Goal: Task Accomplishment & Management: Use online tool/utility

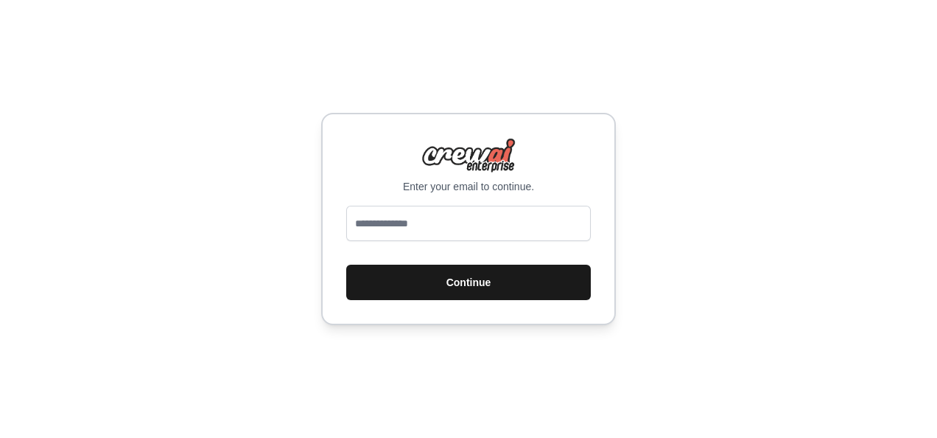
click at [457, 280] on button "Continue" at bounding box center [468, 282] width 245 height 35
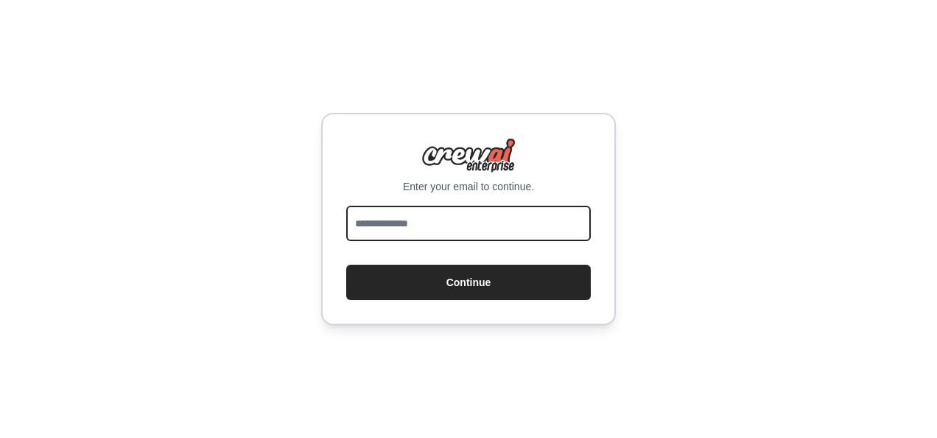
click at [444, 228] on input "email" at bounding box center [468, 223] width 245 height 35
type input "**********"
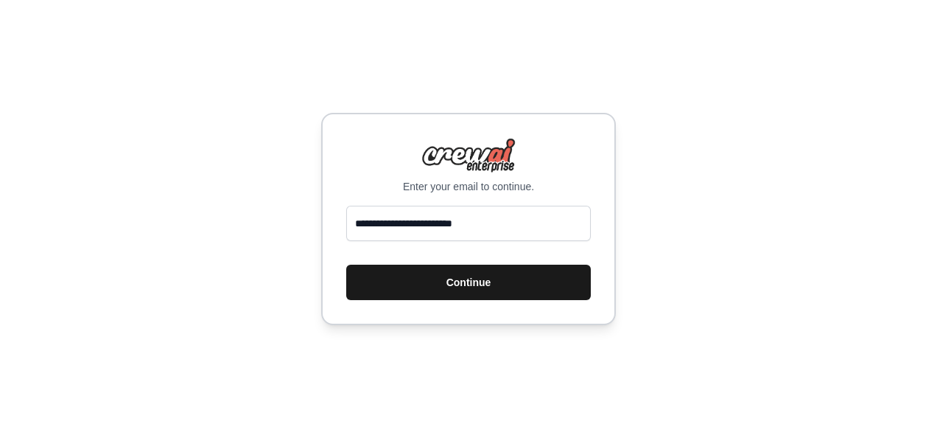
click at [457, 287] on button "Continue" at bounding box center [468, 282] width 245 height 35
click at [463, 288] on button "Continue" at bounding box center [468, 282] width 245 height 35
click at [469, 282] on button "Continue" at bounding box center [468, 282] width 245 height 35
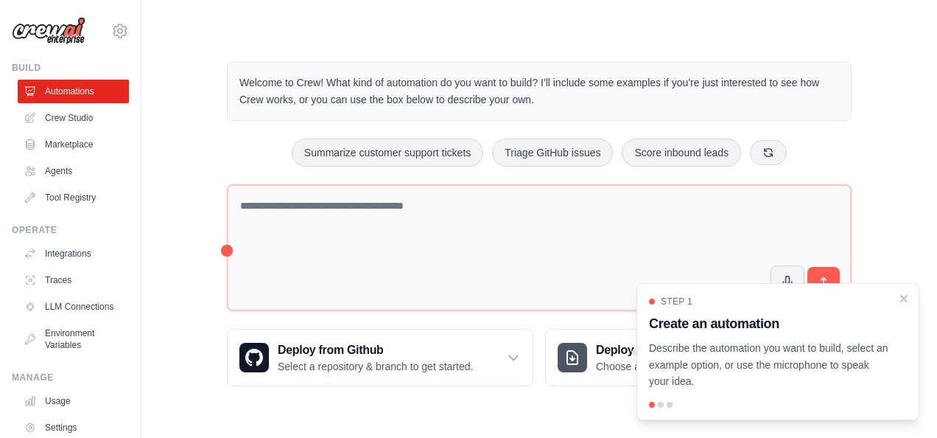
click at [911, 301] on div "Step 1 Create an automation Describe the automation you want to build, select a…" at bounding box center [778, 351] width 283 height 137
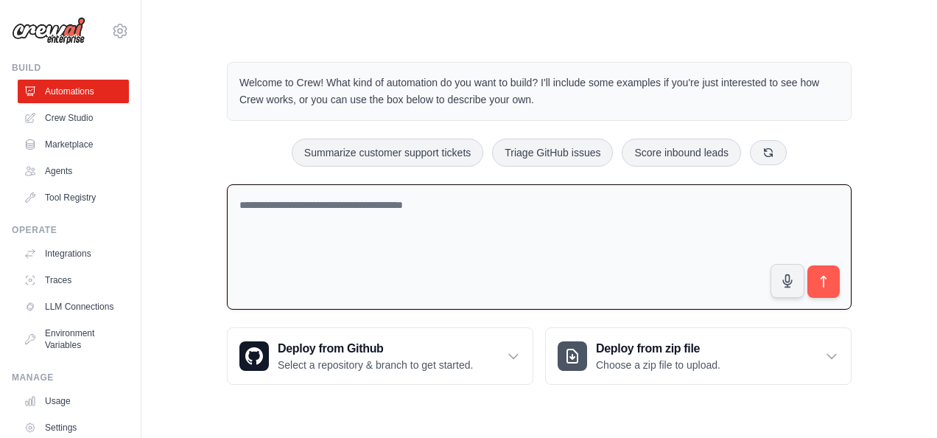
click at [366, 220] on textarea at bounding box center [539, 247] width 625 height 126
click at [306, 203] on textarea at bounding box center [539, 247] width 625 height 126
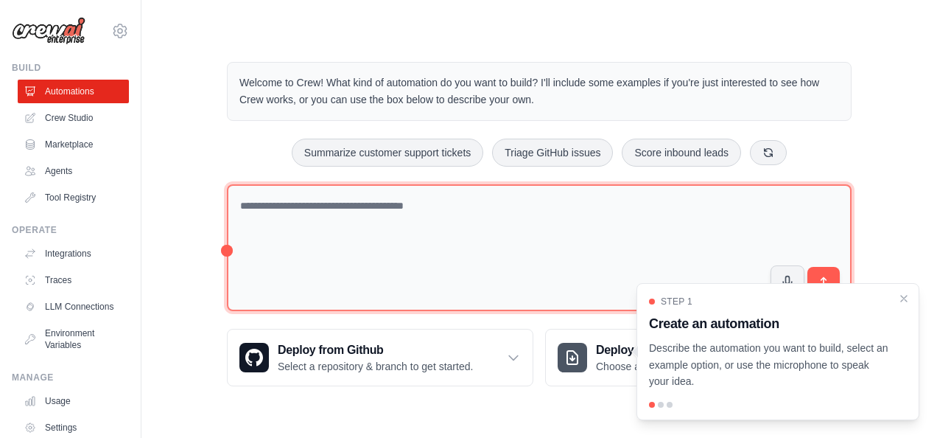
click at [354, 254] on textarea at bounding box center [539, 248] width 625 height 128
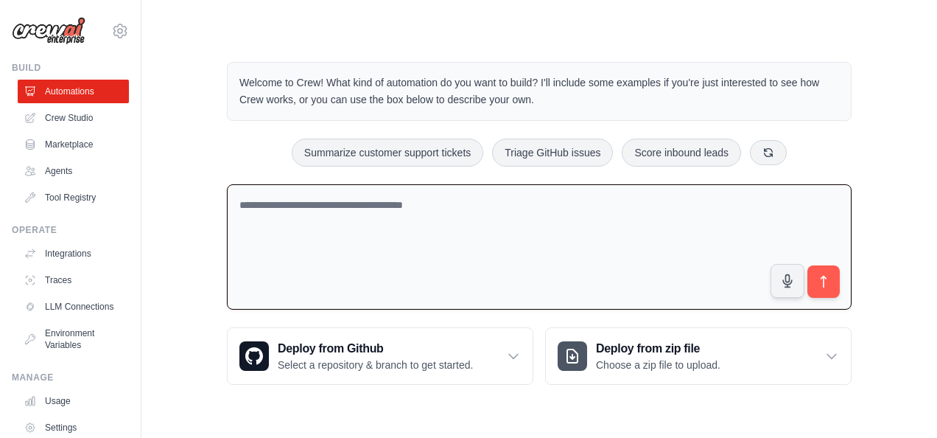
click at [283, 230] on textarea at bounding box center [539, 247] width 625 height 126
click at [46, 114] on link "Crew Studio" at bounding box center [74, 118] width 111 height 24
click at [63, 142] on link "Marketplace" at bounding box center [74, 145] width 111 height 24
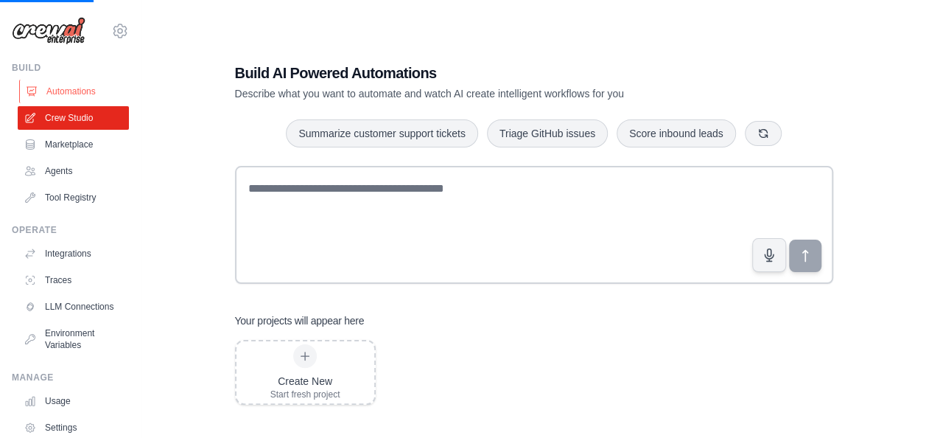
click at [77, 93] on link "Automations" at bounding box center [74, 92] width 111 height 24
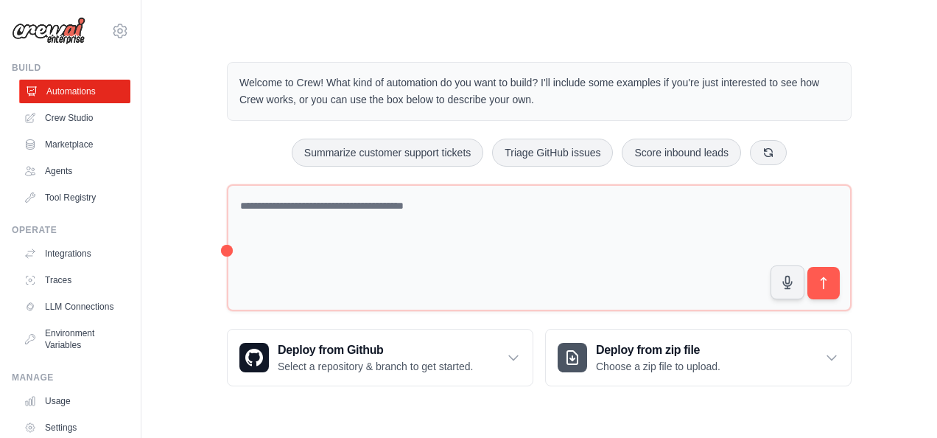
click at [91, 90] on link "Automations" at bounding box center [74, 92] width 111 height 24
click at [82, 112] on link "Crew Studio" at bounding box center [73, 118] width 111 height 24
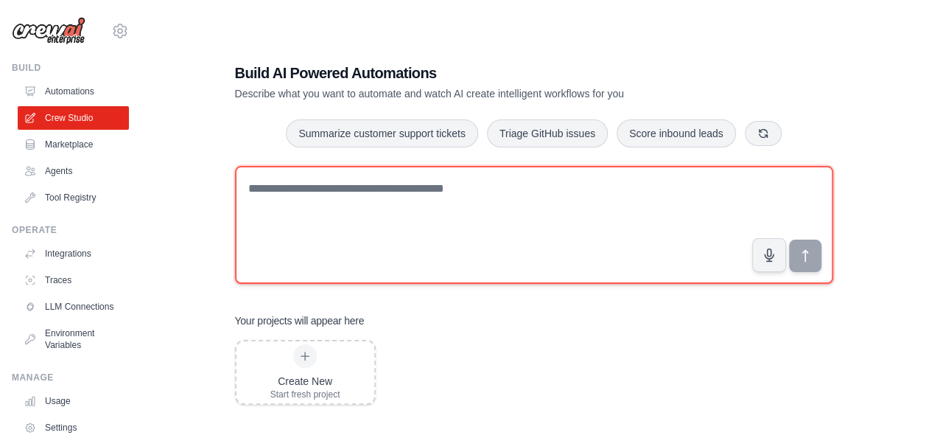
click at [261, 192] on textarea at bounding box center [534, 225] width 598 height 118
type textarea "*"
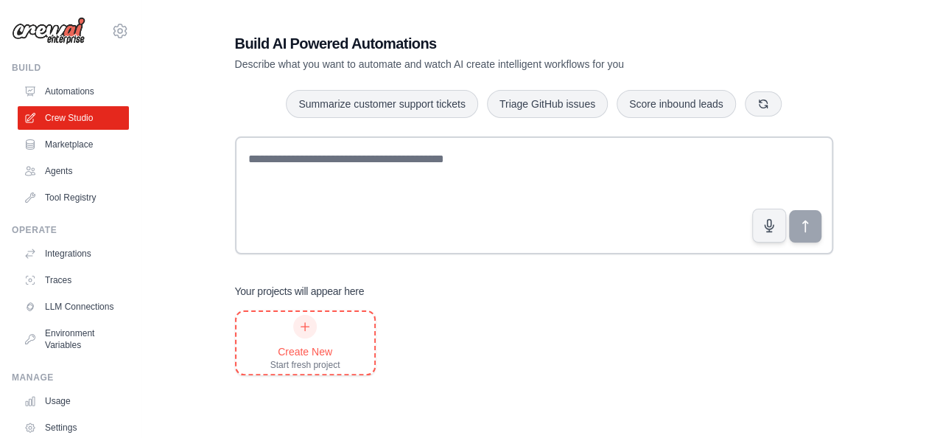
click at [308, 328] on icon at bounding box center [305, 327] width 12 height 12
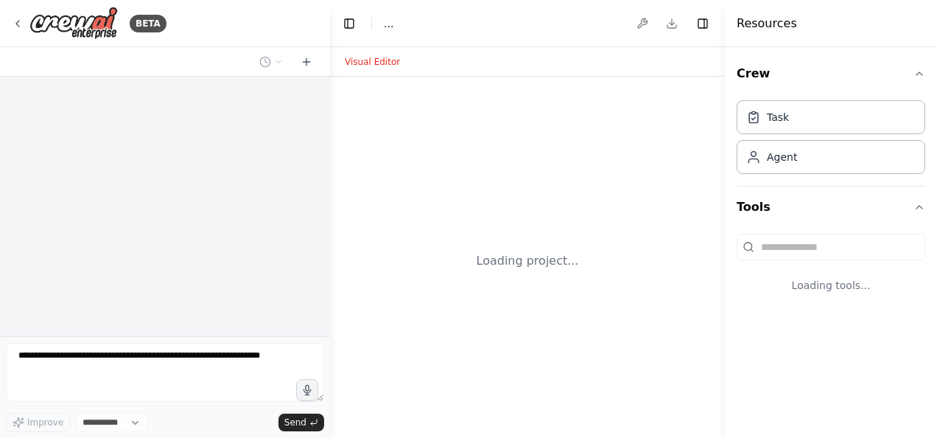
select select "****"
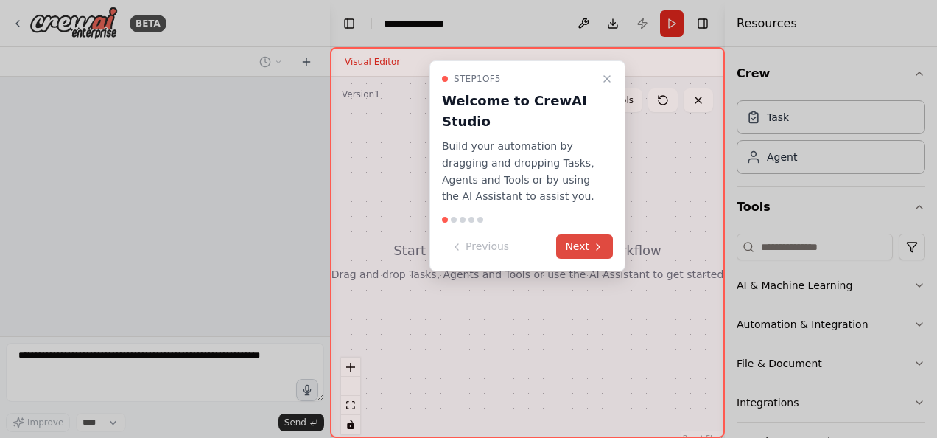
click at [596, 242] on icon at bounding box center [599, 247] width 12 height 12
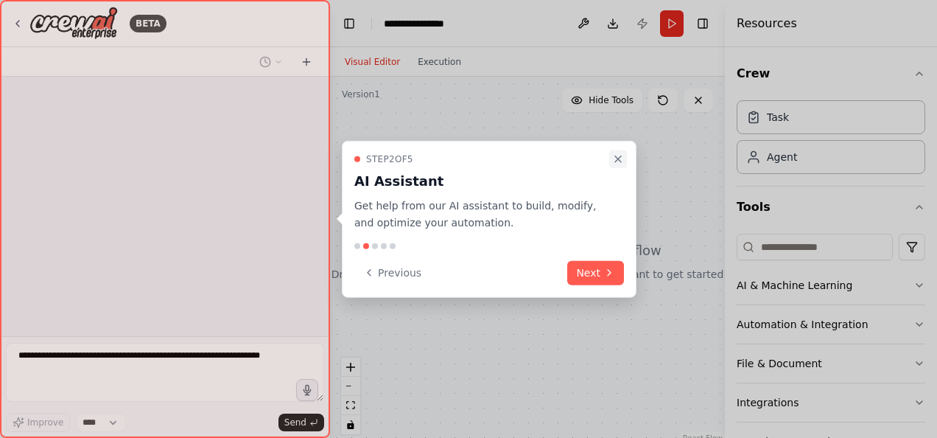
click at [620, 156] on icon "Close walkthrough" at bounding box center [618, 159] width 12 height 12
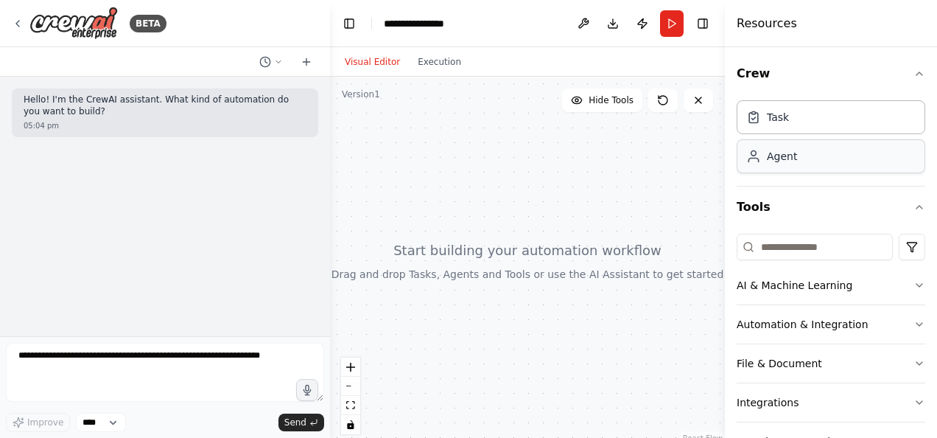
click at [797, 159] on div "Agent" at bounding box center [831, 156] width 189 height 34
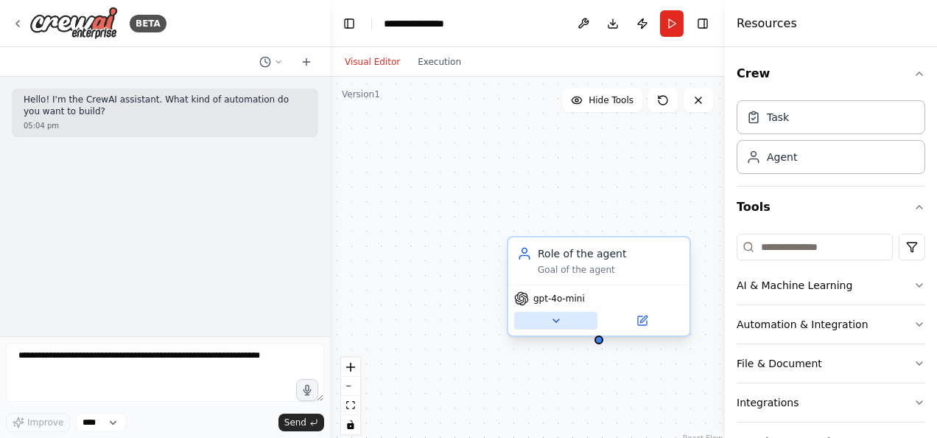
click at [559, 321] on icon at bounding box center [557, 321] width 12 height 12
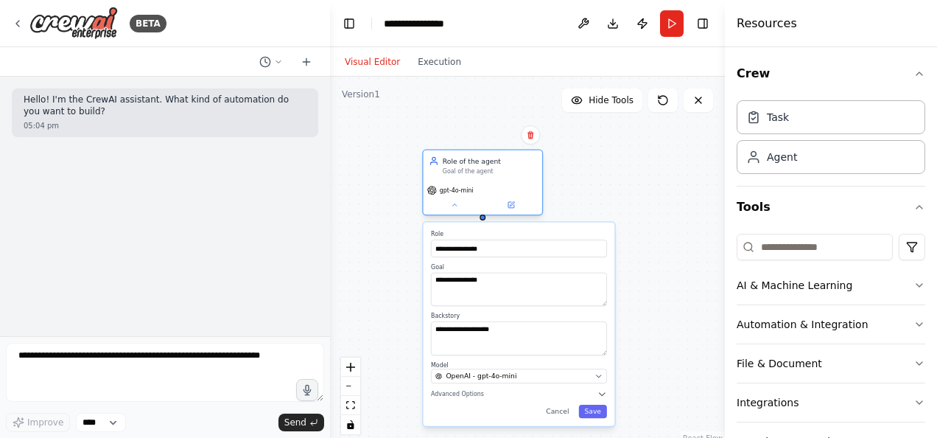
drag, startPoint x: 588, startPoint y: 278, endPoint x: 473, endPoint y: 171, distance: 157.0
click at [473, 171] on div "Goal of the agent" at bounding box center [490, 170] width 94 height 7
click at [514, 245] on input "**********" at bounding box center [519, 249] width 176 height 18
type input "*"
type input "**********"
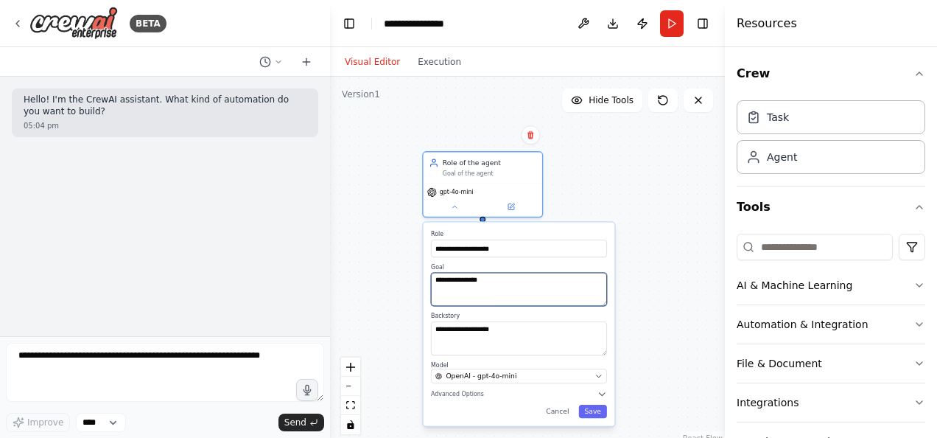
click at [474, 290] on textarea "**********" at bounding box center [519, 289] width 176 height 33
click at [491, 279] on textarea "**********" at bounding box center [519, 289] width 176 height 33
type textarea "*"
type textarea "**********"
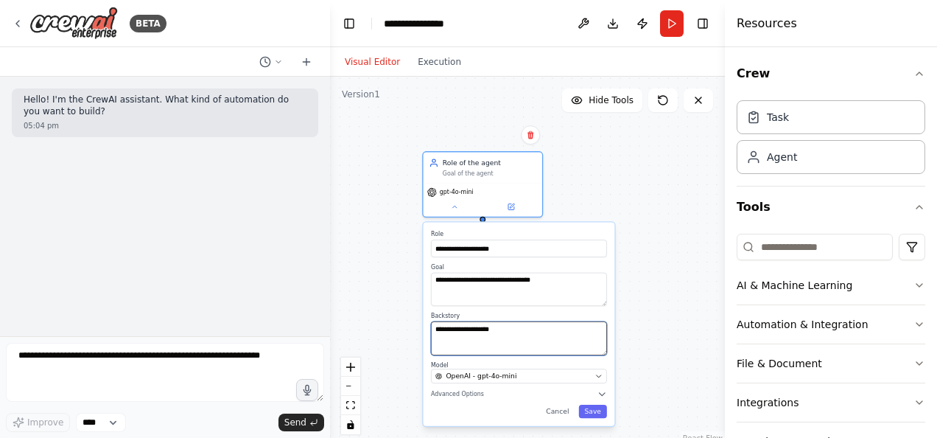
click at [477, 339] on textarea "**********" at bounding box center [519, 337] width 176 height 33
drag, startPoint x: 502, startPoint y: 333, endPoint x: 431, endPoint y: 320, distance: 72.0
click at [431, 320] on div "**********" at bounding box center [519, 333] width 176 height 43
click at [454, 329] on textarea at bounding box center [519, 337] width 176 height 33
click at [451, 332] on textarea at bounding box center [519, 337] width 176 height 33
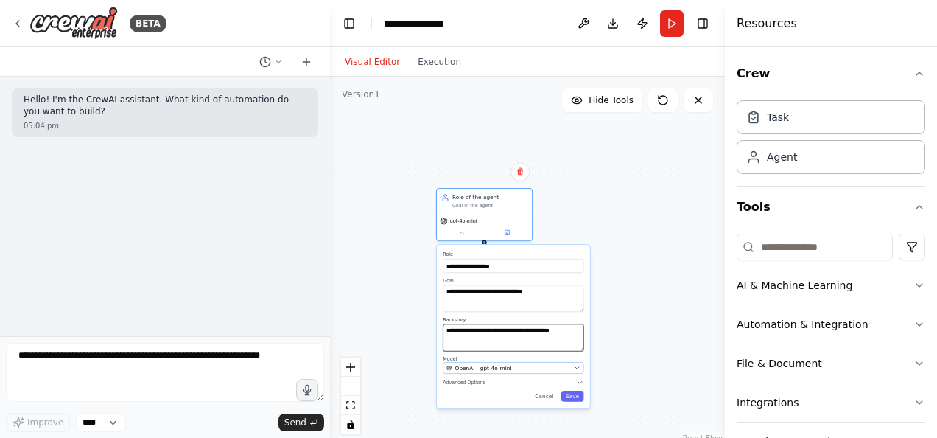
type textarea "**********"
click at [545, 363] on button "OpenAI - gpt-4o-mini" at bounding box center [513, 368] width 141 height 12
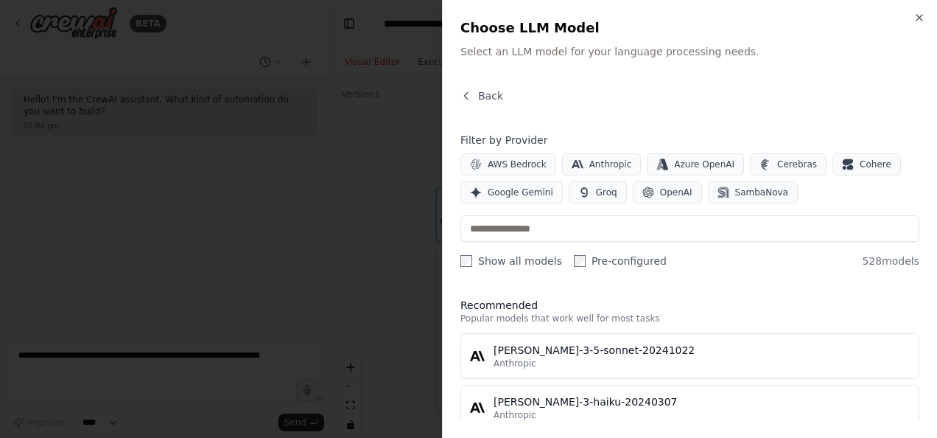
click at [921, 10] on div "Close Choose LLM Model Select an LLM model for your language processing needs. …" at bounding box center [689, 219] width 495 height 438
click at [468, 99] on icon "button" at bounding box center [467, 96] width 12 height 12
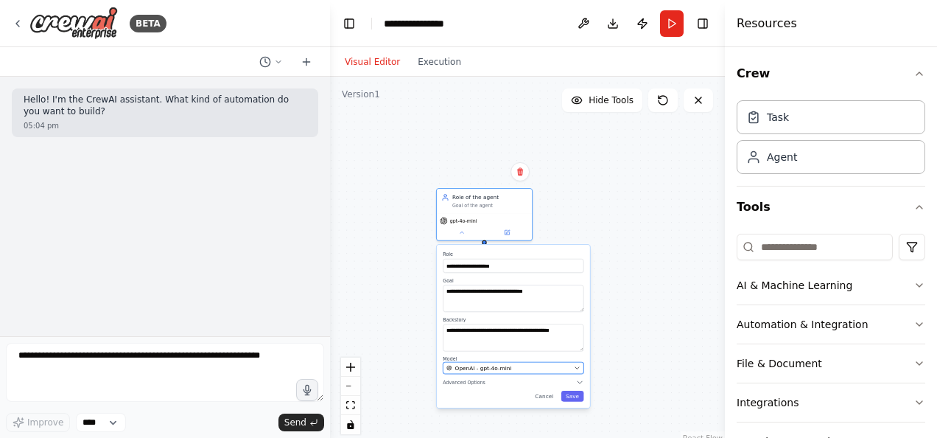
click at [529, 366] on div "OpenAI - gpt-4o-mini" at bounding box center [509, 367] width 125 height 7
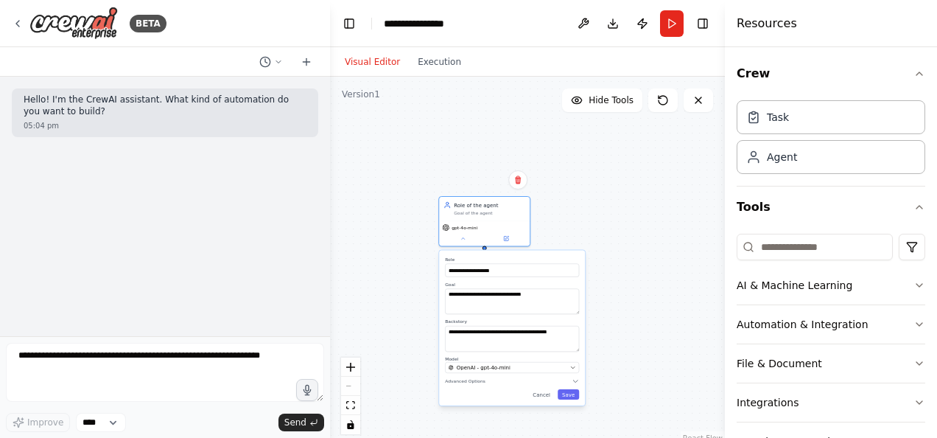
click at [479, 388] on div "**********" at bounding box center [512, 328] width 146 height 155
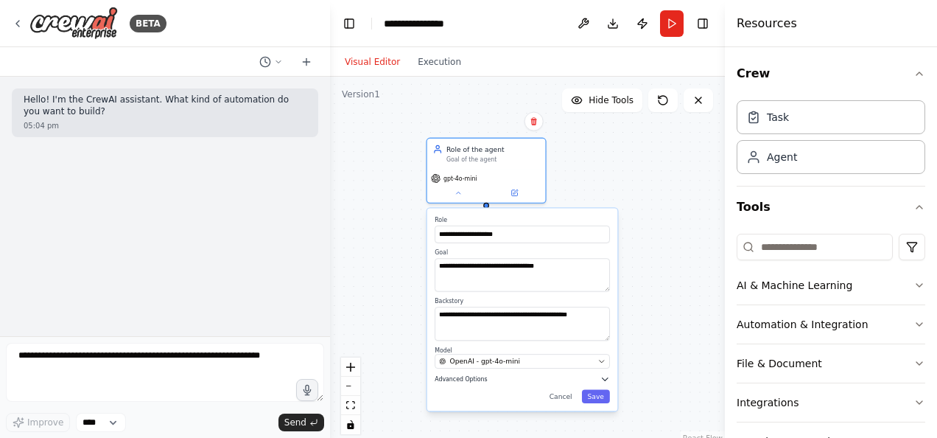
click at [605, 380] on icon "button" at bounding box center [605, 378] width 6 height 3
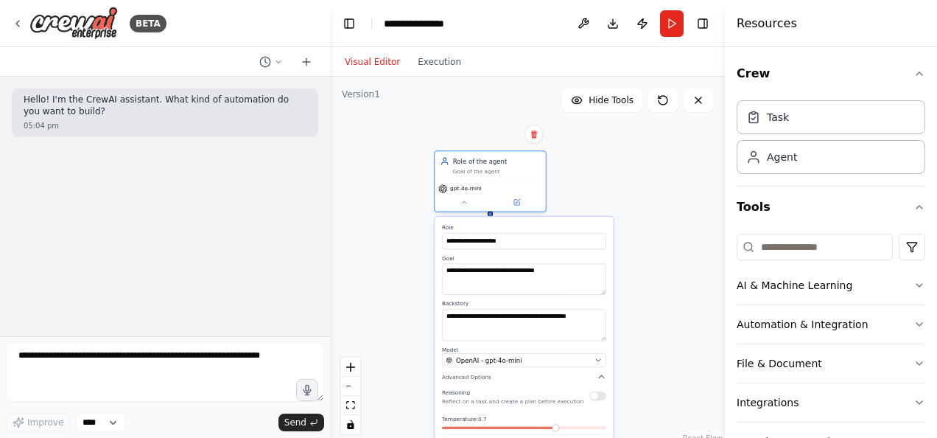
click at [538, 351] on label "Model" at bounding box center [524, 349] width 164 height 7
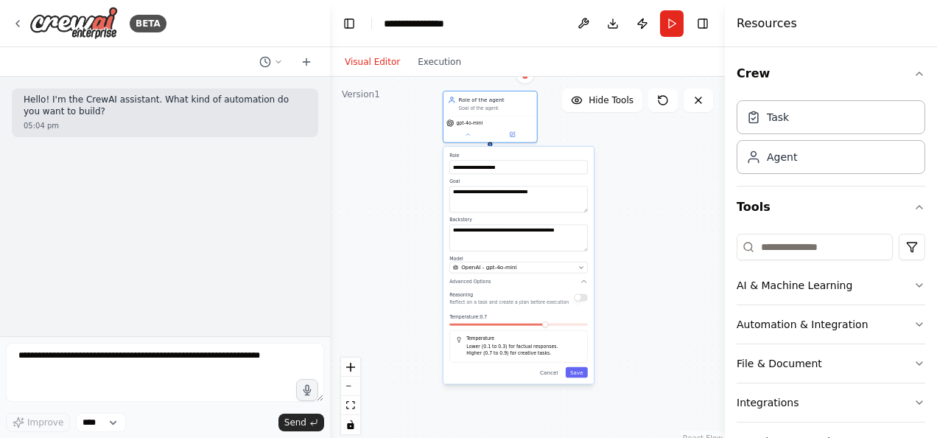
drag, startPoint x: 562, startPoint y: 243, endPoint x: 553, endPoint y: 149, distance: 94.8
click at [553, 149] on div "**********" at bounding box center [519, 265] width 150 height 237
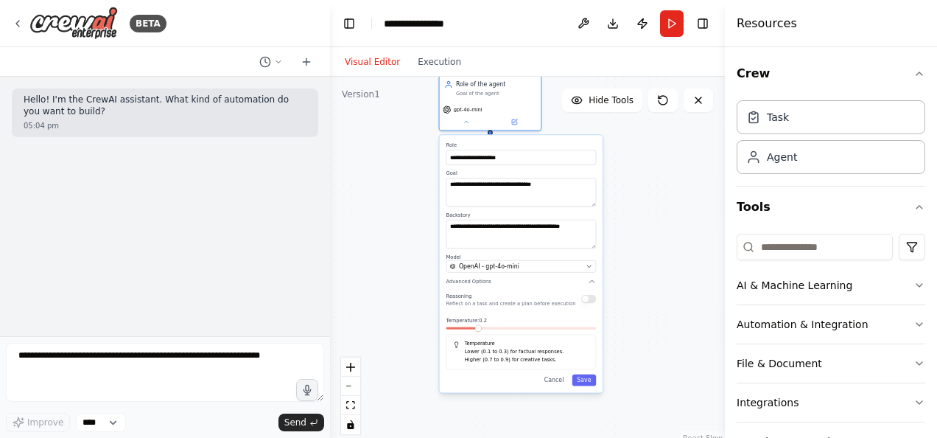
click at [470, 329] on span at bounding box center [522, 328] width 150 height 2
click at [587, 380] on button "Save" at bounding box center [582, 378] width 24 height 11
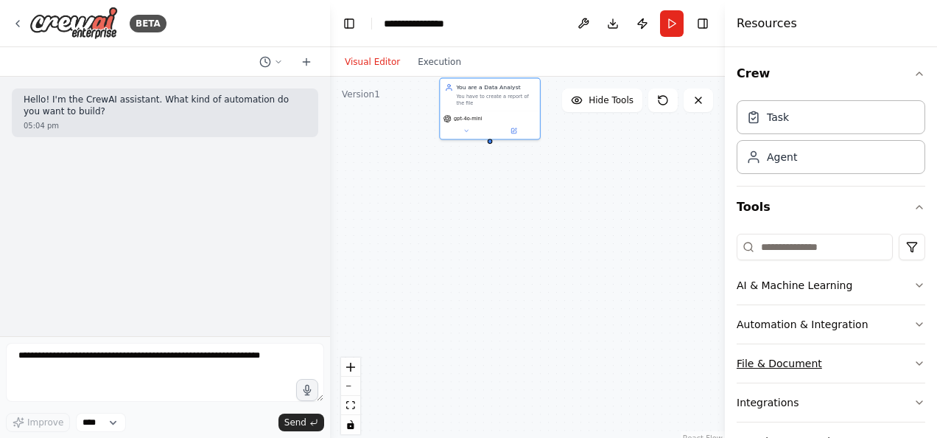
click at [806, 356] on button "File & Document" at bounding box center [831, 363] width 189 height 38
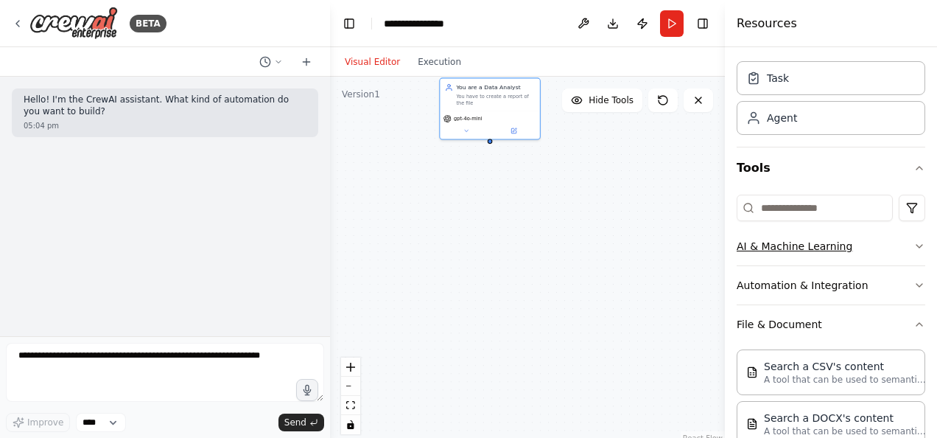
scroll to position [215, 0]
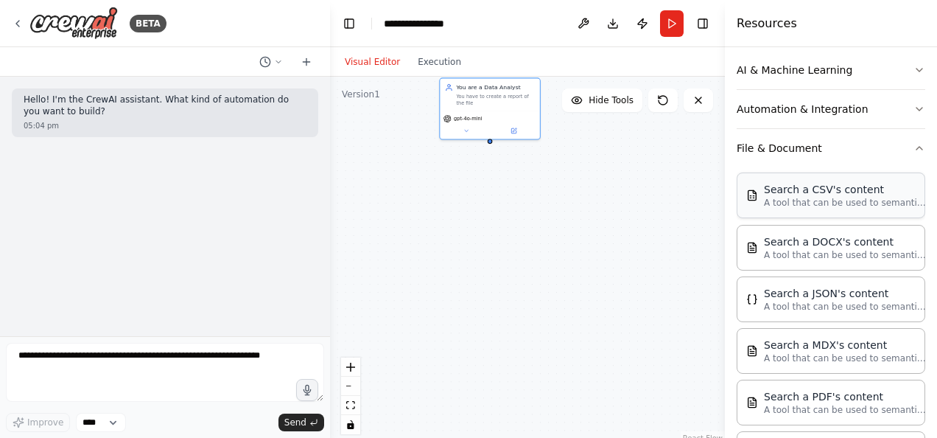
click at [831, 197] on p "A tool that can be used to semantic search a query from a CSV's content." at bounding box center [845, 203] width 162 height 12
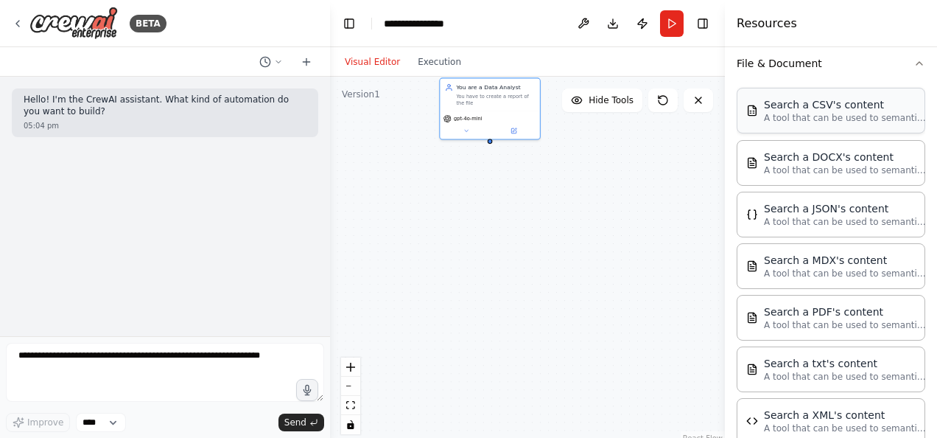
scroll to position [318, 0]
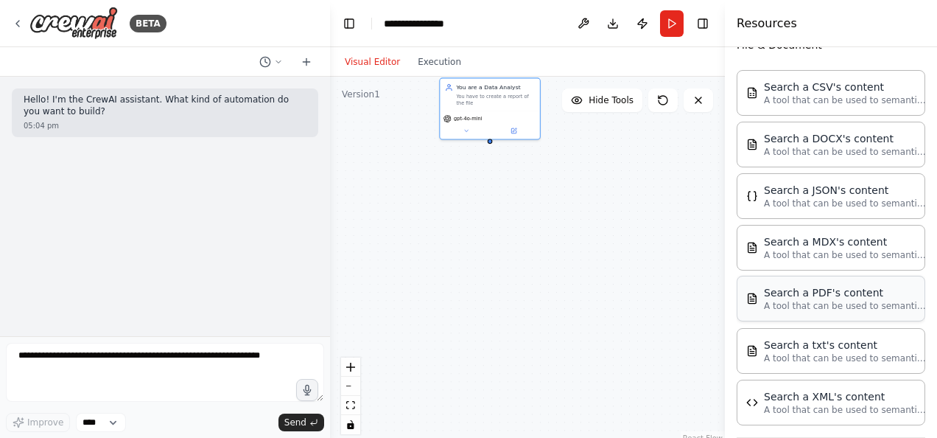
click at [809, 302] on p "A tool that can be used to semantic search a query from a PDF's content." at bounding box center [845, 306] width 162 height 12
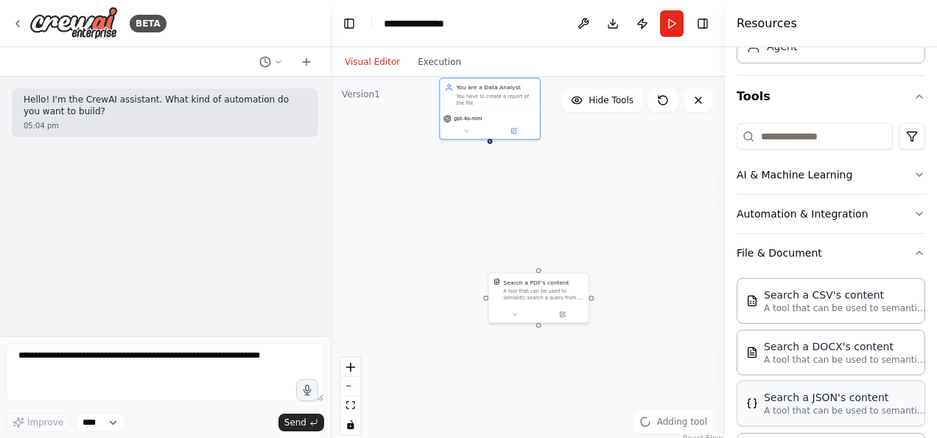
scroll to position [114, 0]
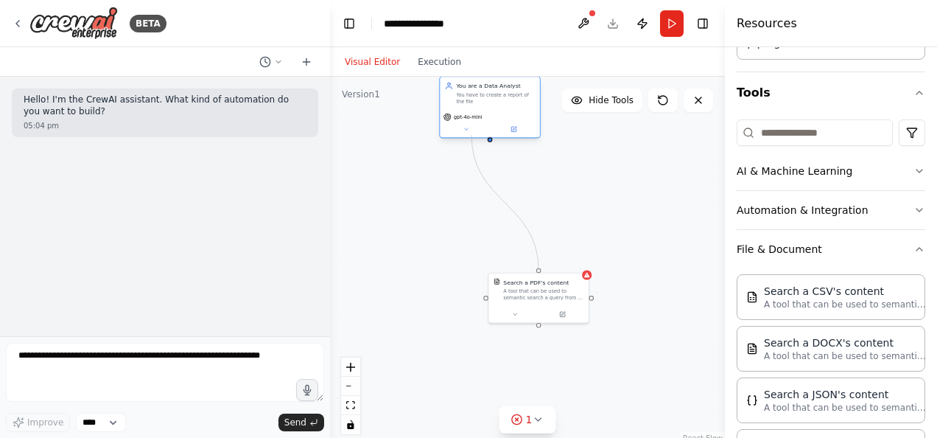
drag, startPoint x: 539, startPoint y: 270, endPoint x: 472, endPoint y: 135, distance: 151.0
click at [472, 175] on div "You are a Data Analyst You have to create a report of the file gpt-4o-mini Sear…" at bounding box center [547, 276] width 217 height 203
click at [472, 135] on div "gpt-4o-mini" at bounding box center [489, 123] width 99 height 28
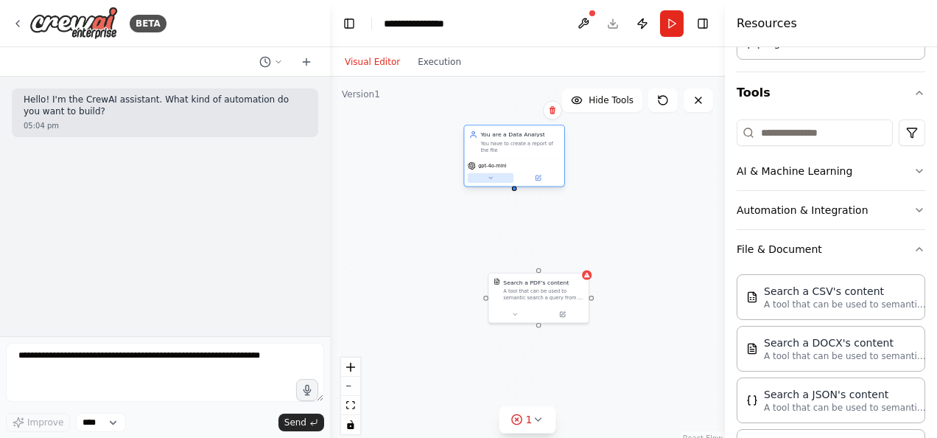
drag, startPoint x: 472, startPoint y: 135, endPoint x: 492, endPoint y: 181, distance: 50.8
click at [492, 181] on div "gpt-4o-mini" at bounding box center [513, 172] width 99 height 28
drag, startPoint x: 538, startPoint y: 270, endPoint x: 499, endPoint y: 183, distance: 95.3
click at [499, 183] on div "You are a Data Analyst You have to create a report of the file gpt-4o-mini Sear…" at bounding box center [547, 276] width 217 height 203
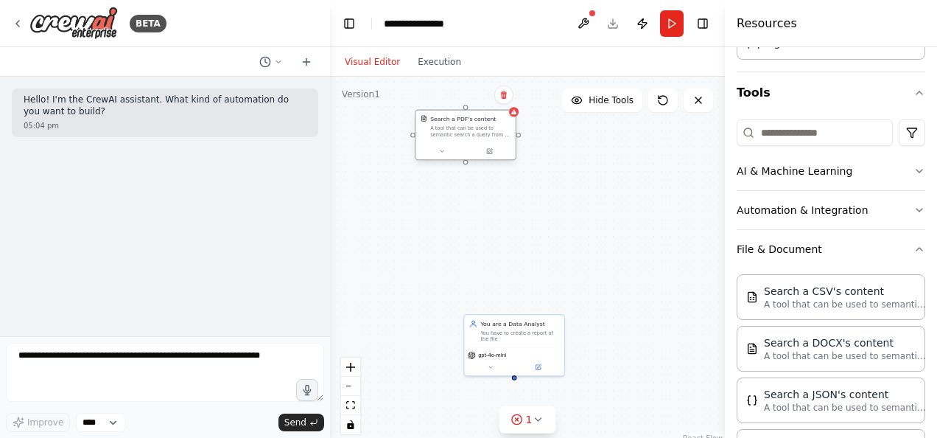
drag, startPoint x: 544, startPoint y: 311, endPoint x: 481, endPoint y: 143, distance: 179.6
click at [481, 143] on div at bounding box center [465, 151] width 99 height 17
click at [470, 167] on div "You are a Data Analyst You have to create a report of the file gpt-4o-mini Sear…" at bounding box center [527, 261] width 395 height 369
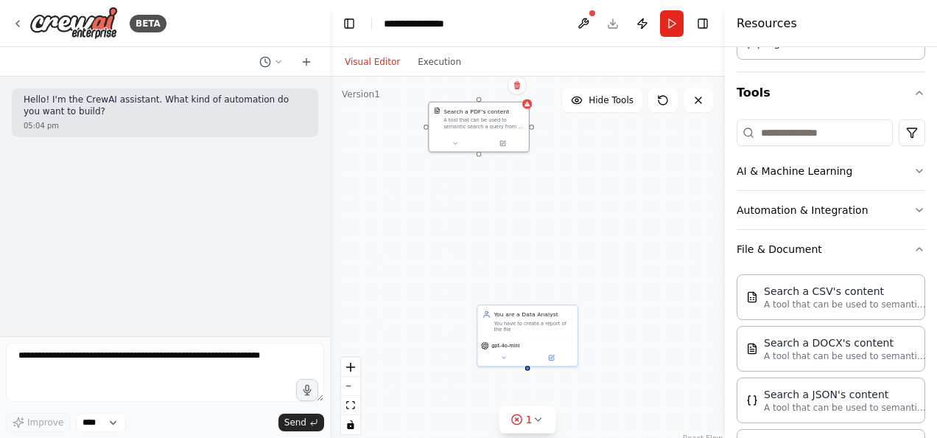
drag, startPoint x: 472, startPoint y: 167, endPoint x: 481, endPoint y: 158, distance: 12.0
click at [481, 158] on div "You are a Data Analyst You have to create a report of the file gpt-4o-mini Sear…" at bounding box center [527, 261] width 395 height 369
click at [481, 152] on div "You are a Data Analyst You have to create a report of the file gpt-4o-mini Sear…" at bounding box center [527, 261] width 395 height 369
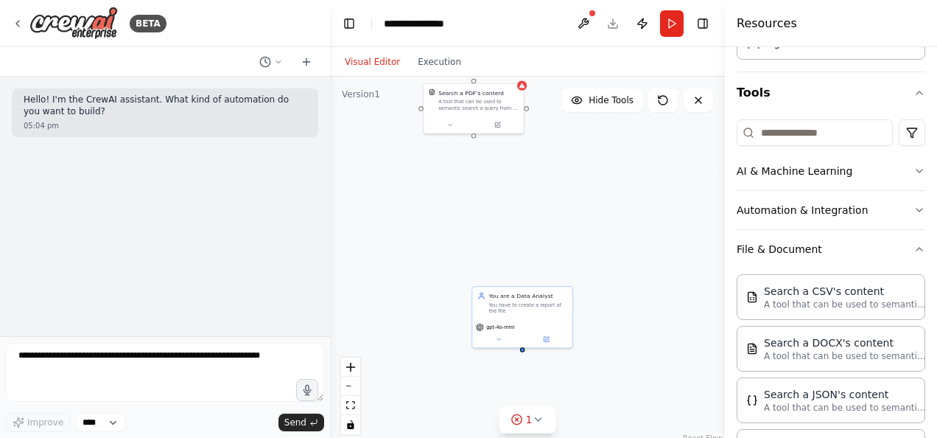
drag, startPoint x: 476, startPoint y: 159, endPoint x: 472, endPoint y: 141, distance: 18.9
click at [472, 141] on div "You are a Data Analyst You have to create a report of the file gpt-4o-mini Sear…" at bounding box center [527, 261] width 395 height 369
drag, startPoint x: 475, startPoint y: 133, endPoint x: 526, endPoint y: 296, distance: 171.3
click at [526, 335] on div "You are a Data Analyst You have to create a report of the file gpt-4o-mini Sear…" at bounding box center [555, 436] width 217 height 203
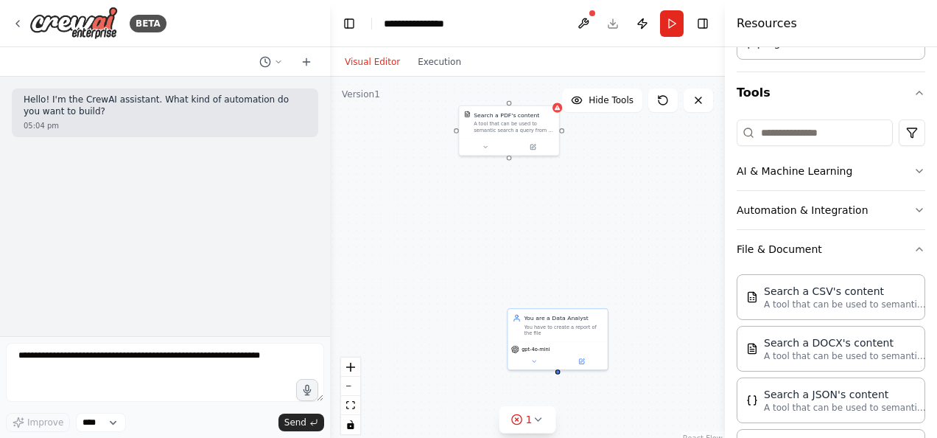
drag, startPoint x: 475, startPoint y: 138, endPoint x: 496, endPoint y: 160, distance: 30.8
click at [496, 160] on div "You are a Data Analyst You have to create a report of the file gpt-4o-mini Sear…" at bounding box center [527, 261] width 395 height 369
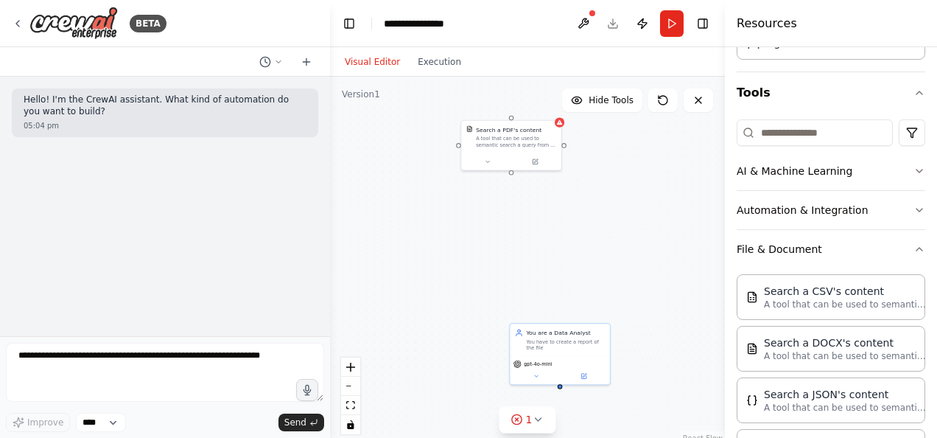
drag, startPoint x: 495, startPoint y: 162, endPoint x: 493, endPoint y: 171, distance: 9.1
click at [493, 171] on div "You are a Data Analyst You have to create a report of the file gpt-4o-mini Sear…" at bounding box center [527, 261] width 395 height 369
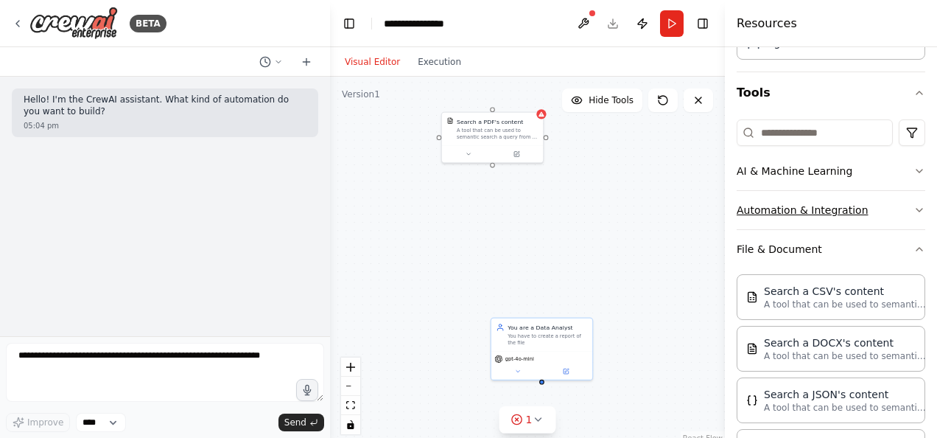
click at [879, 203] on button "Automation & Integration" at bounding box center [831, 210] width 189 height 38
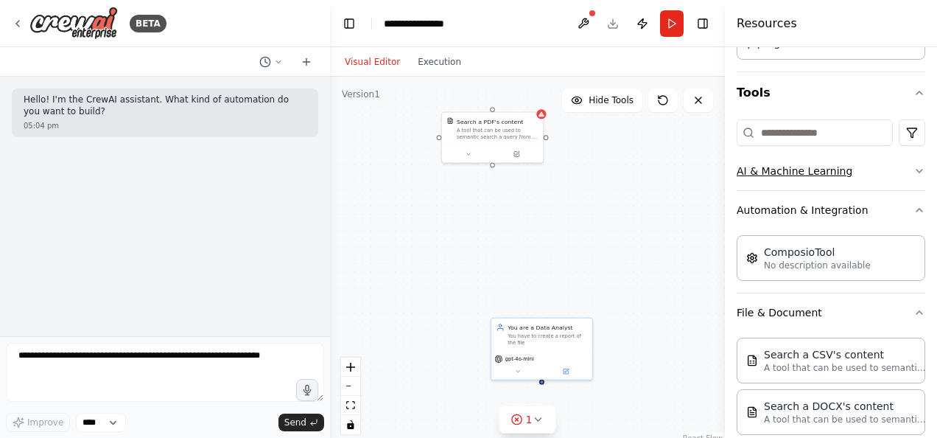
click at [895, 161] on button "AI & Machine Learning" at bounding box center [831, 171] width 189 height 38
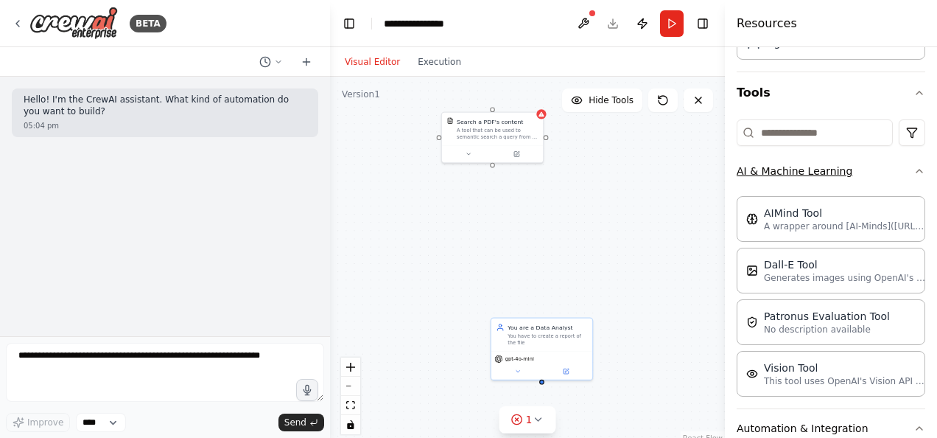
click at [895, 161] on button "AI & Machine Learning" at bounding box center [831, 171] width 189 height 38
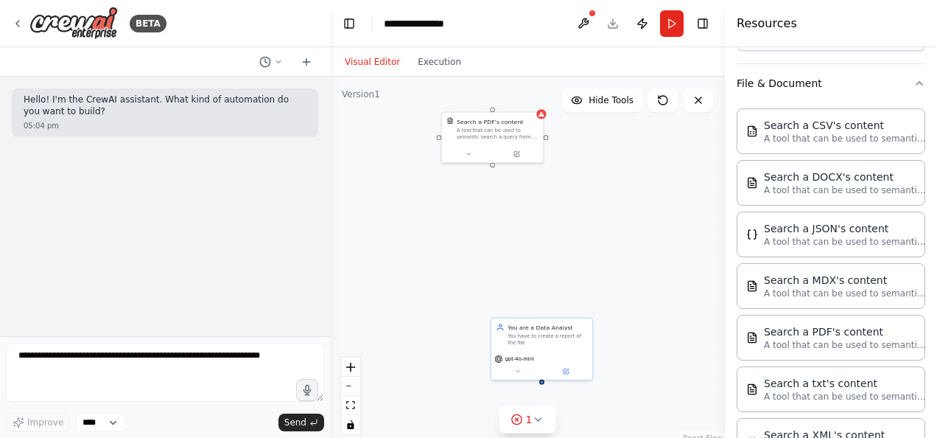
scroll to position [363, 0]
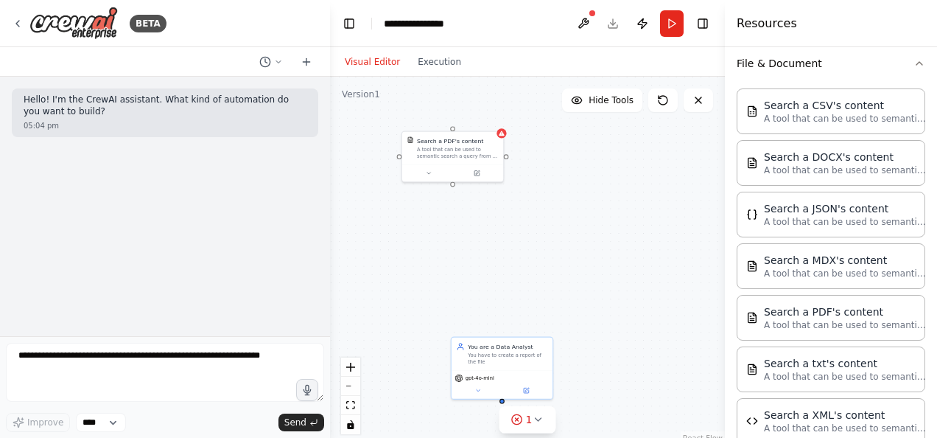
drag, startPoint x: 495, startPoint y: 168, endPoint x: 453, endPoint y: 187, distance: 46.2
click at [453, 187] on div "You are a Data Analyst You have to create a report of the file gpt-4o-mini Sear…" at bounding box center [527, 261] width 395 height 369
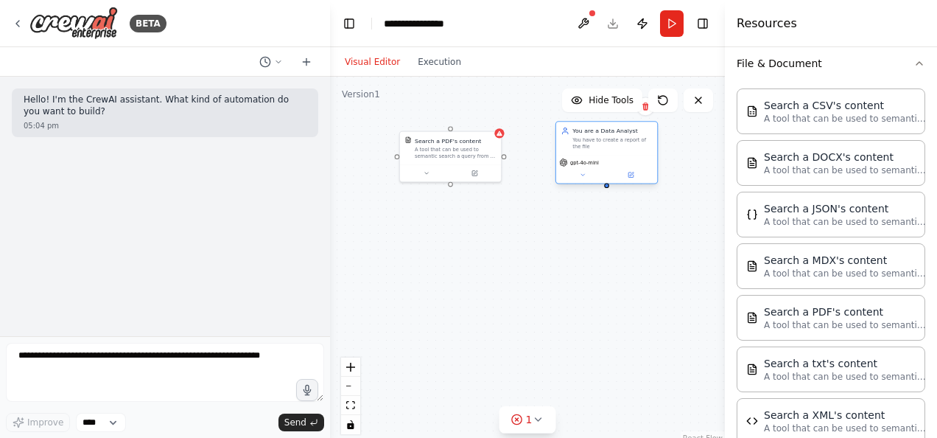
drag, startPoint x: 498, startPoint y: 348, endPoint x: 610, endPoint y: 133, distance: 241.6
click at [610, 133] on div "You are a Data Analyst" at bounding box center [613, 131] width 80 height 8
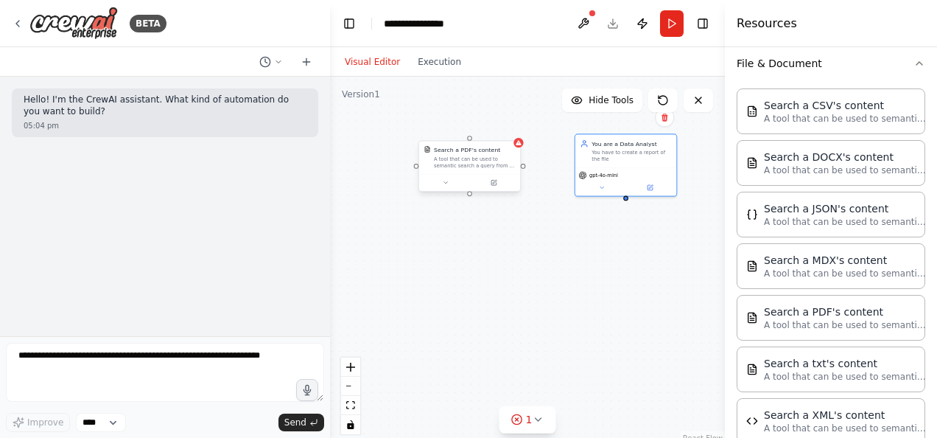
drag, startPoint x: 451, startPoint y: 186, endPoint x: 467, endPoint y: 197, distance: 19.6
click at [467, 197] on div "You are a Data Analyst You have to create a report of the file gpt-4o-mini Sear…" at bounding box center [527, 261] width 395 height 369
click at [444, 183] on icon at bounding box center [442, 182] width 3 height 1
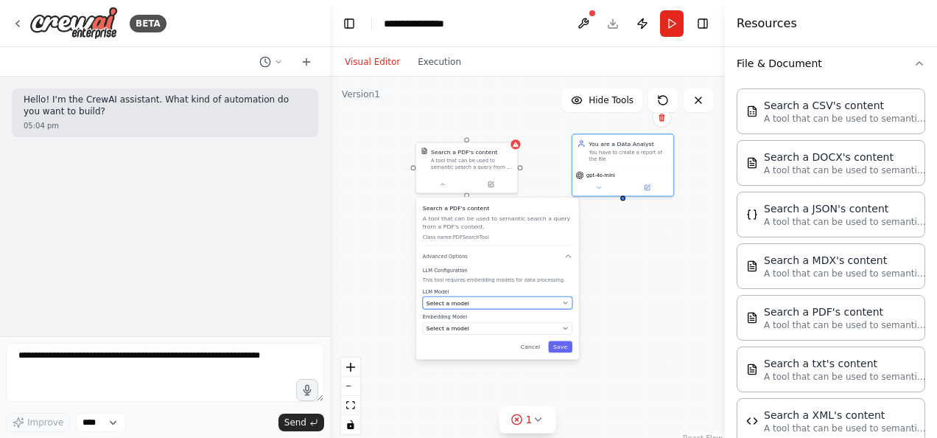
click at [498, 304] on div "Select a model" at bounding box center [493, 302] width 133 height 8
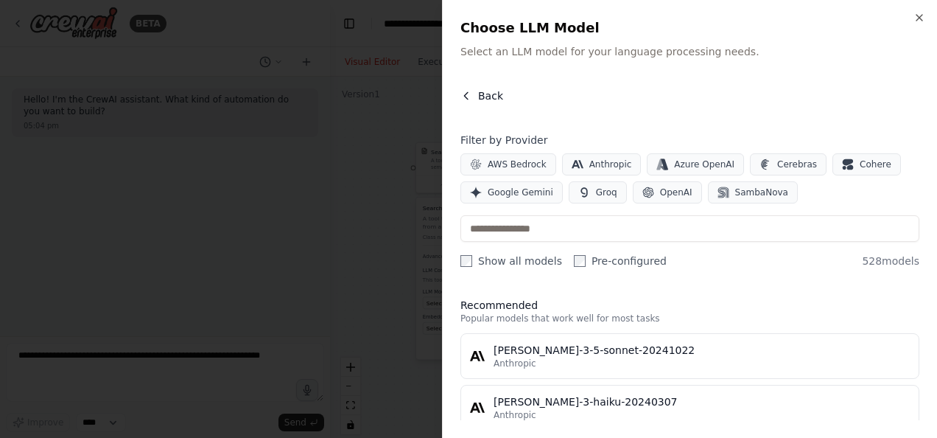
click at [464, 90] on icon "button" at bounding box center [467, 96] width 12 height 12
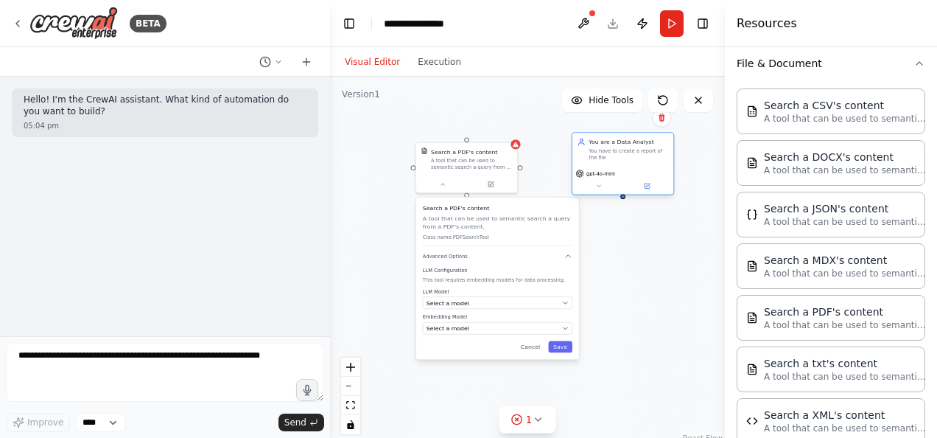
click at [625, 164] on div "You are a Data Analyst You have to create a report of the file" at bounding box center [623, 149] width 101 height 33
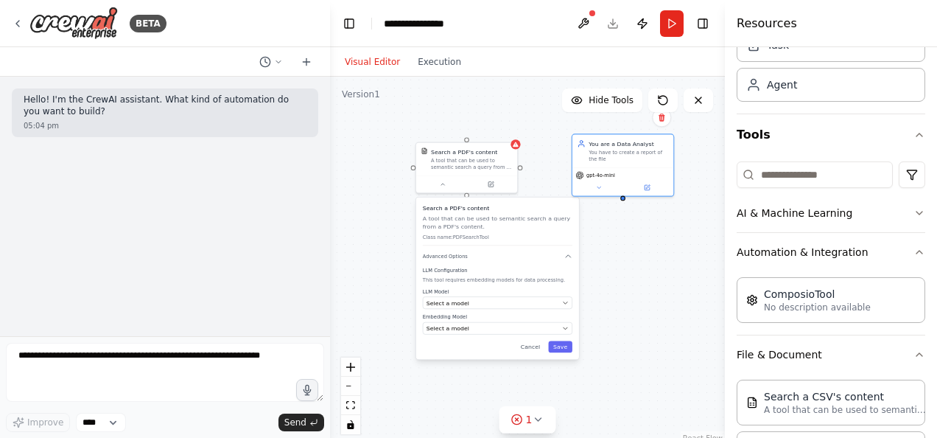
scroll to position [0, 0]
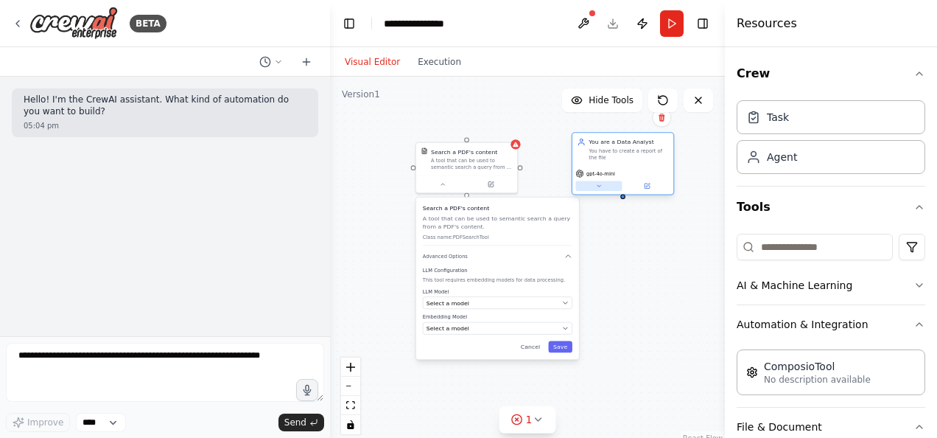
click at [600, 186] on icon at bounding box center [599, 186] width 7 height 7
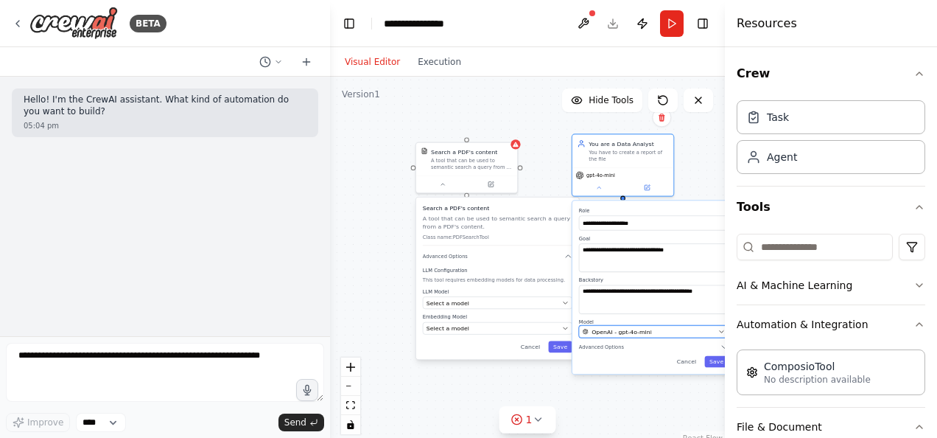
click at [700, 332] on div "OpenAI - gpt-4o-mini" at bounding box center [649, 331] width 133 height 8
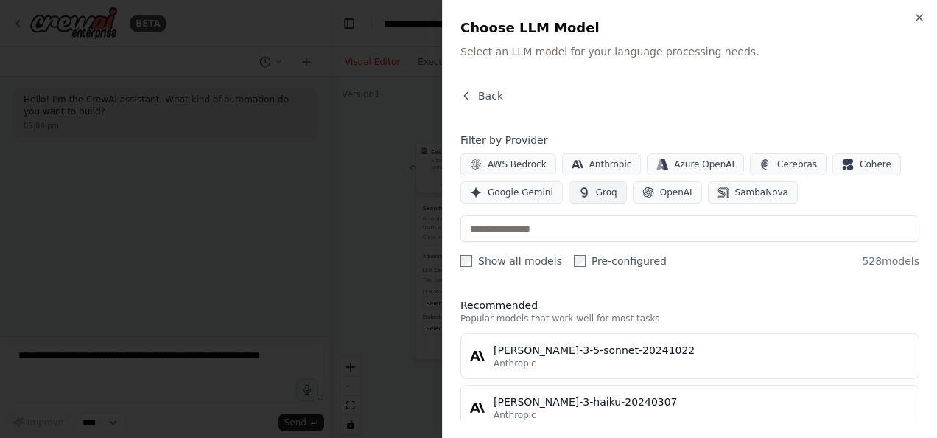
click at [596, 189] on span "Groq" at bounding box center [606, 192] width 21 height 12
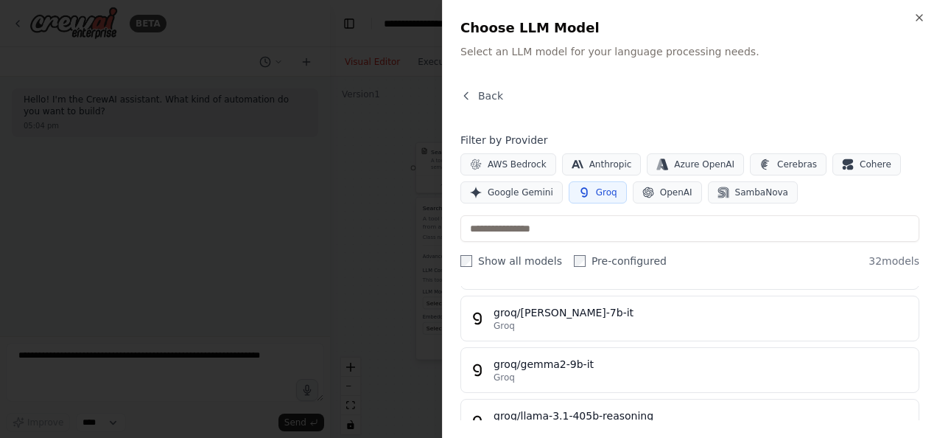
scroll to position [153, 0]
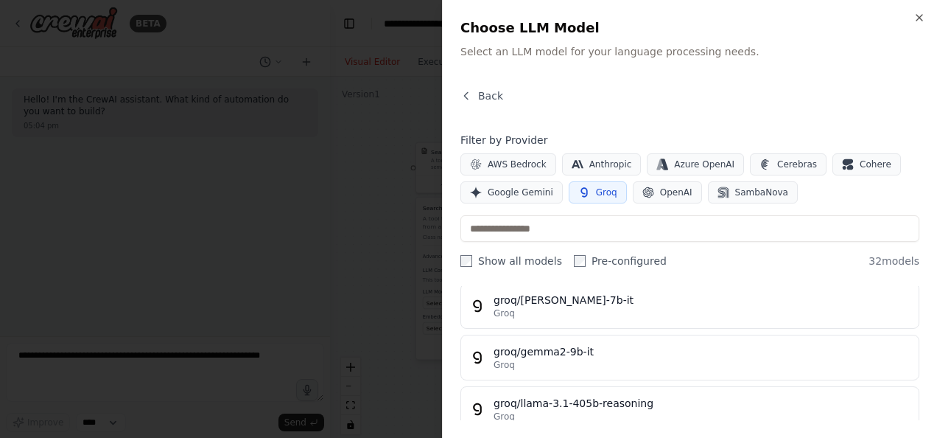
click at [597, 348] on div "groq/gemma2-9b-it" at bounding box center [702, 351] width 416 height 15
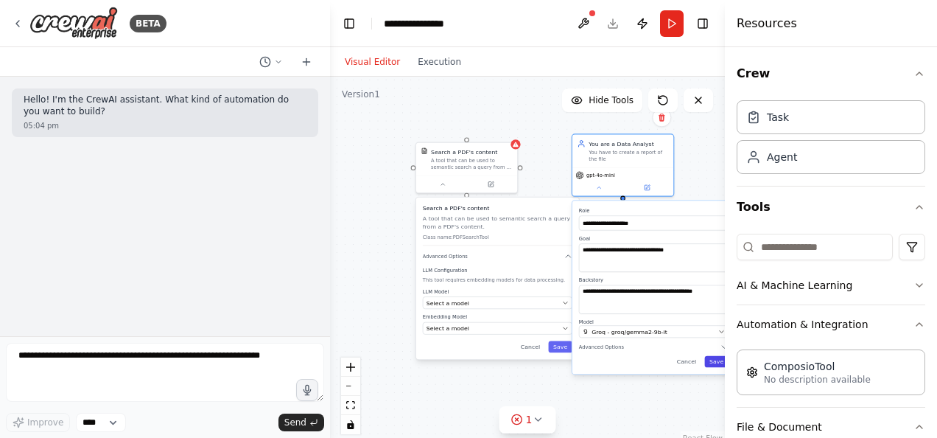
click at [716, 364] on button "Save" at bounding box center [717, 362] width 24 height 12
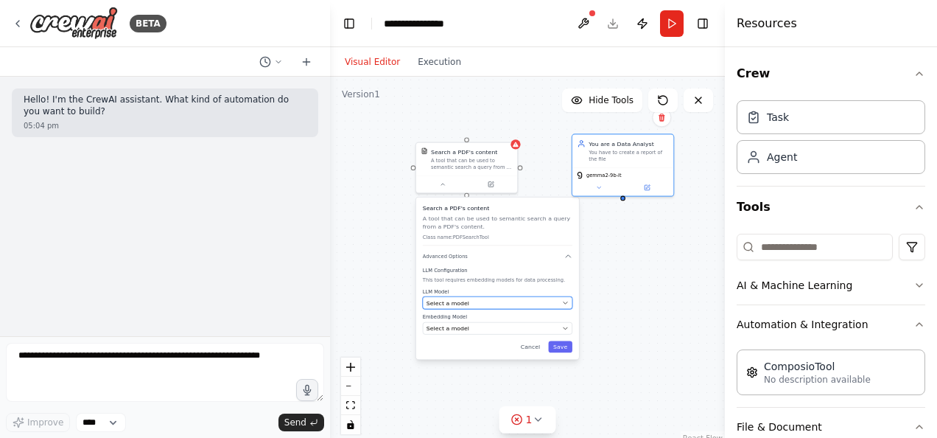
click at [530, 301] on div "Select a model" at bounding box center [493, 302] width 133 height 8
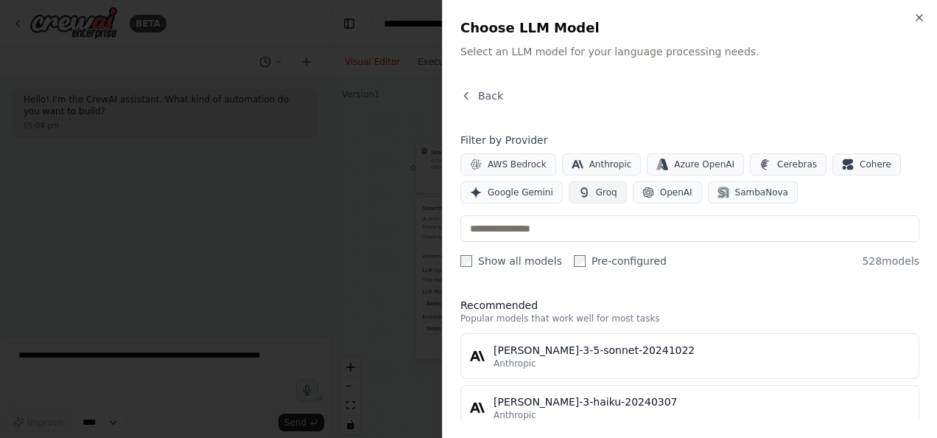
click at [584, 190] on button "Groq" at bounding box center [598, 192] width 58 height 22
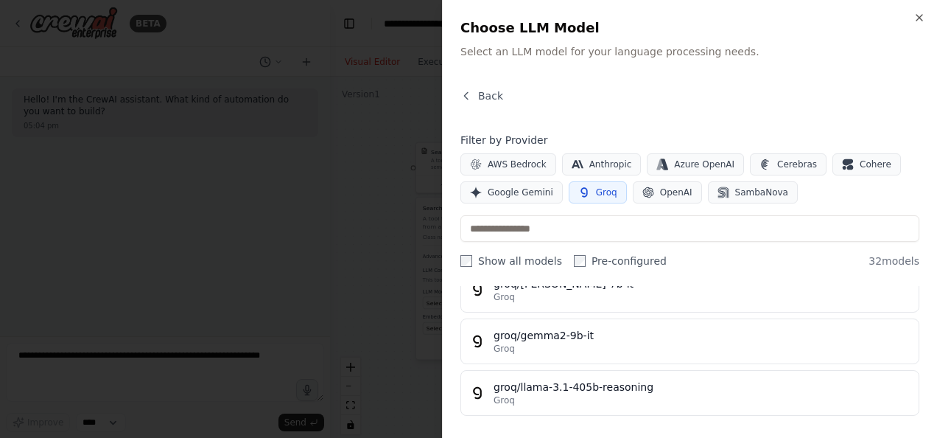
scroll to position [176, 0]
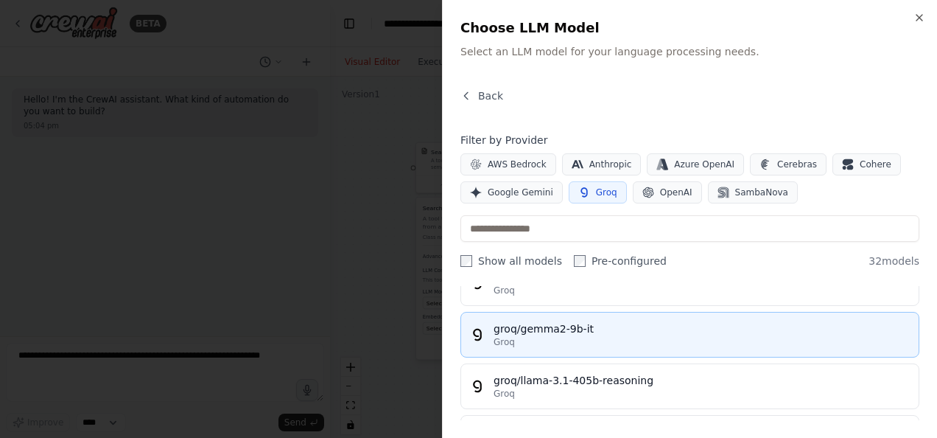
click at [588, 340] on div "Groq" at bounding box center [702, 342] width 416 height 12
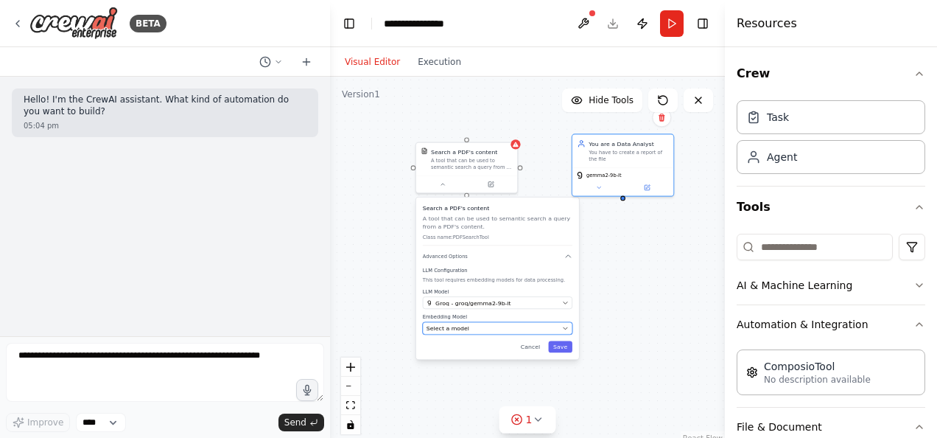
click at [514, 329] on div "Select a model" at bounding box center [493, 328] width 133 height 8
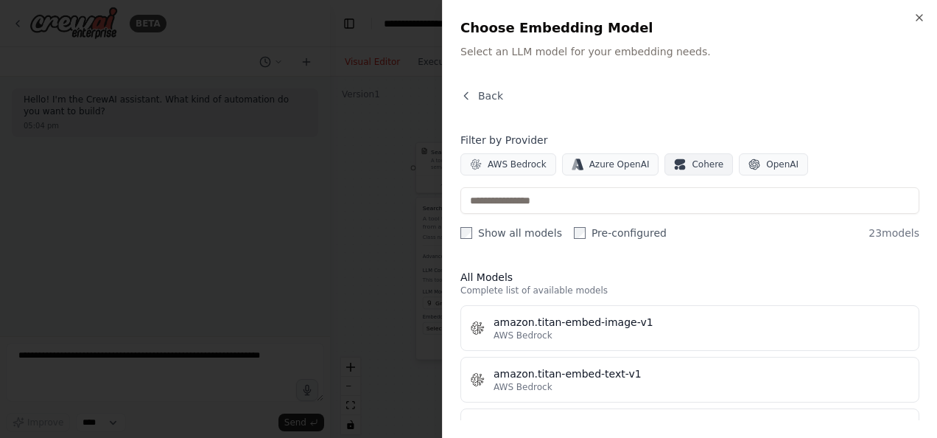
click at [692, 167] on span "Cohere" at bounding box center [708, 164] width 32 height 12
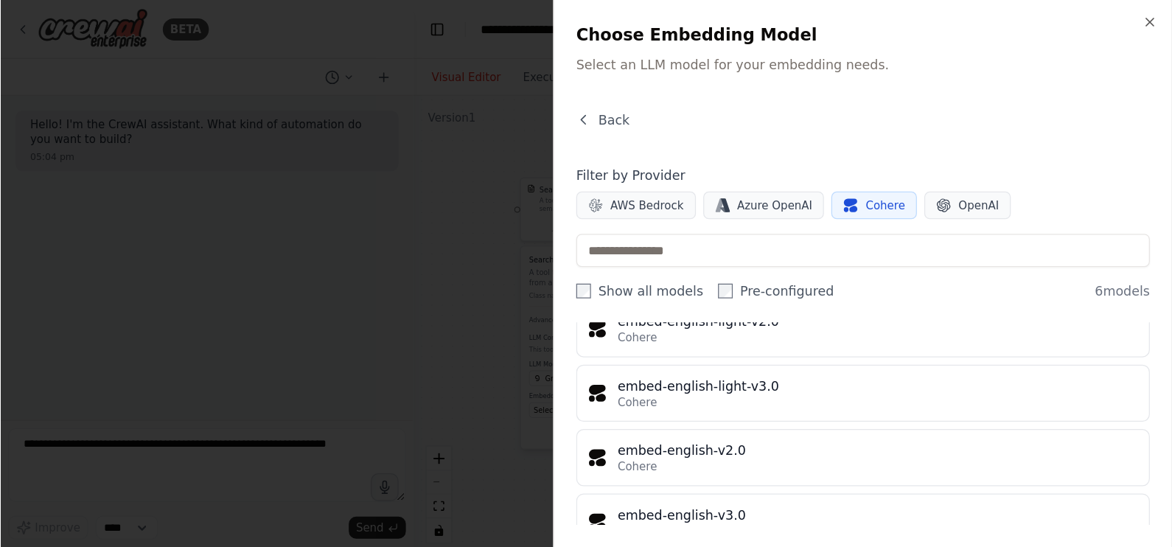
scroll to position [0, 0]
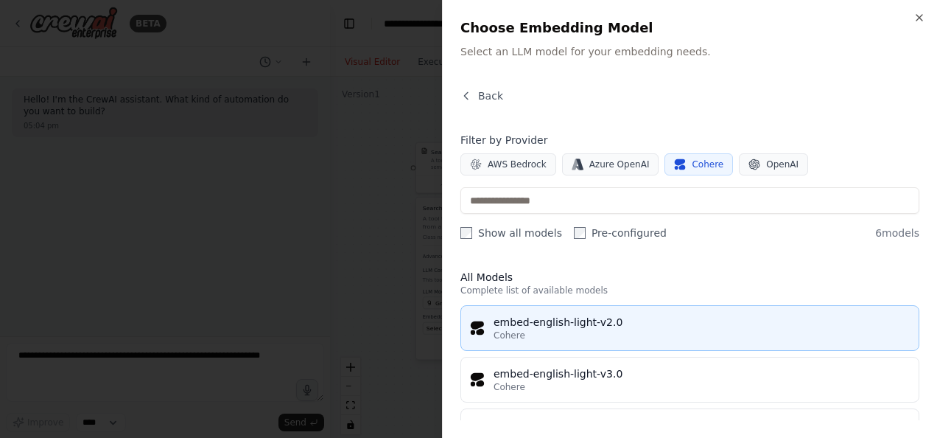
click at [587, 330] on div "Cohere" at bounding box center [702, 335] width 416 height 12
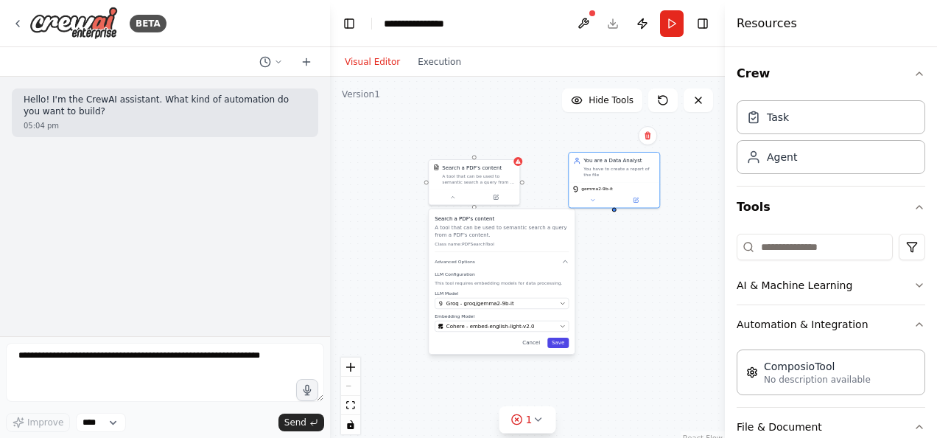
click at [560, 342] on button "Save" at bounding box center [558, 343] width 21 height 10
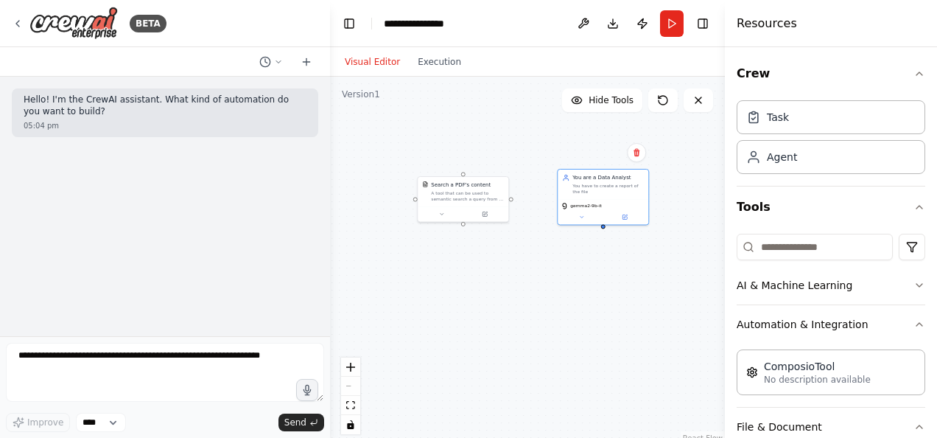
drag, startPoint x: 479, startPoint y: 210, endPoint x: 466, endPoint y: 226, distance: 21.0
click at [466, 226] on div "You are a Data Analyst You have to create a report of the file gemma2-9b-it Sea…" at bounding box center [527, 261] width 395 height 369
drag, startPoint x: 592, startPoint y: 203, endPoint x: 449, endPoint y: 158, distance: 149.9
click at [449, 158] on div "gemma2-9b-it" at bounding box center [461, 158] width 91 height 26
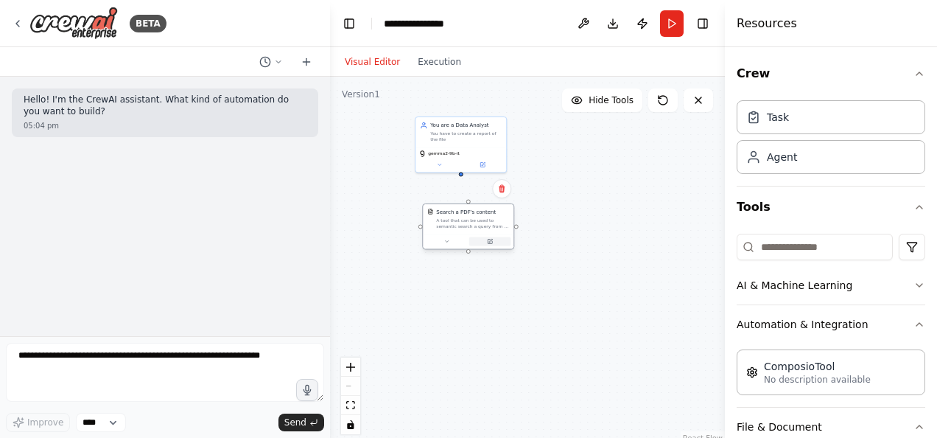
drag, startPoint x: 461, startPoint y: 195, endPoint x: 470, endPoint y: 241, distance: 46.5
click at [470, 241] on div "Search a PDF's content A tool that can be used to semantic search a query from …" at bounding box center [468, 226] width 92 height 46
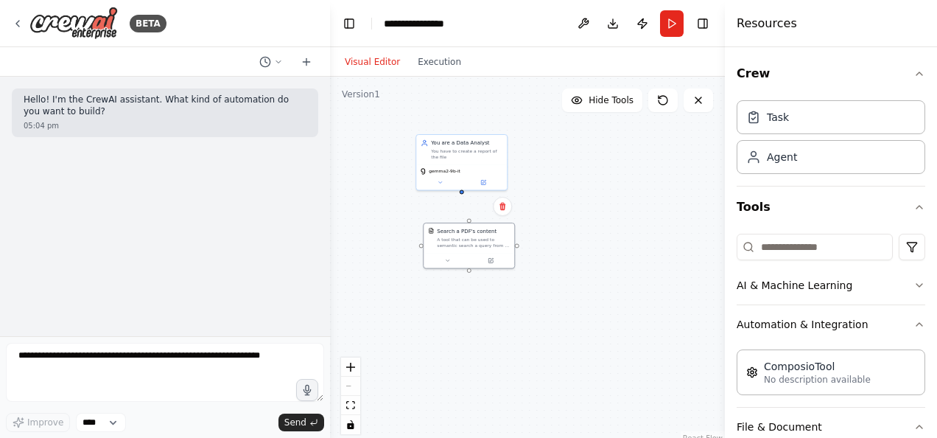
drag, startPoint x: 464, startPoint y: 177, endPoint x: 464, endPoint y: 193, distance: 16.2
click at [464, 193] on div "You are a Data Analyst You have to create a report of the file gemma2-9b-it Sea…" at bounding box center [527, 261] width 395 height 369
drag, startPoint x: 470, startPoint y: 218, endPoint x: 460, endPoint y: 184, distance: 35.4
drag, startPoint x: 472, startPoint y: 252, endPoint x: 477, endPoint y: 300, distance: 48.2
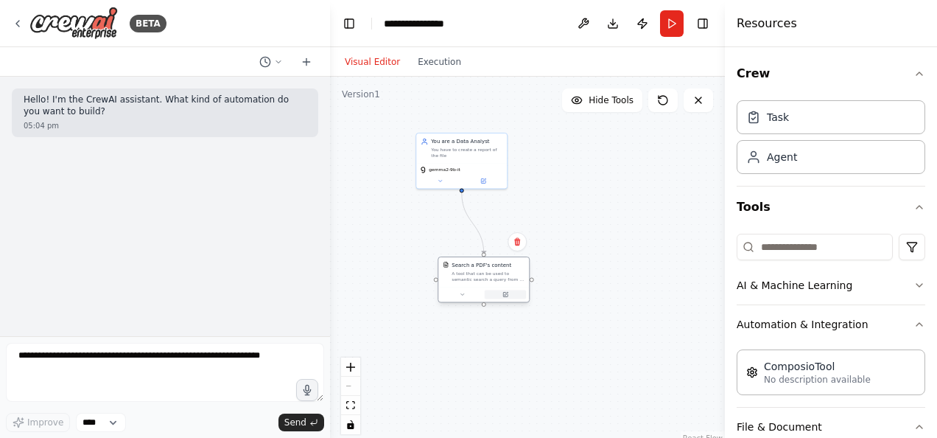
click at [485, 298] on button at bounding box center [506, 294] width 42 height 9
click at [671, 19] on button "Run" at bounding box center [672, 23] width 24 height 27
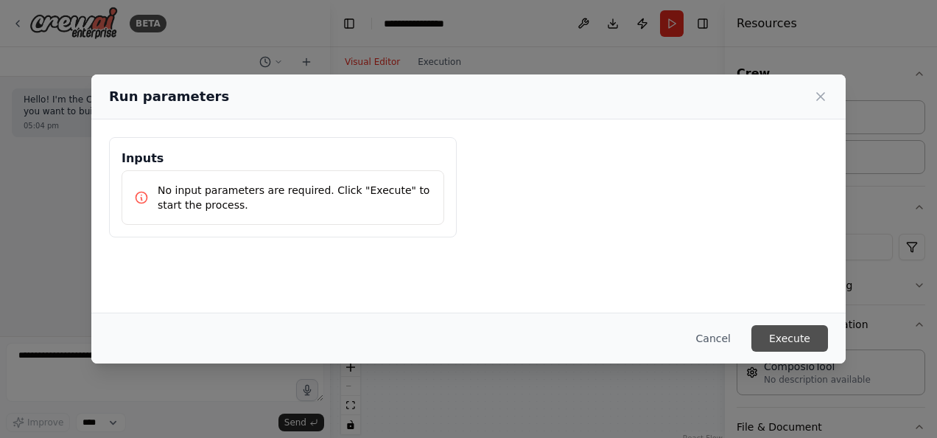
click at [792, 341] on button "Execute" at bounding box center [790, 338] width 77 height 27
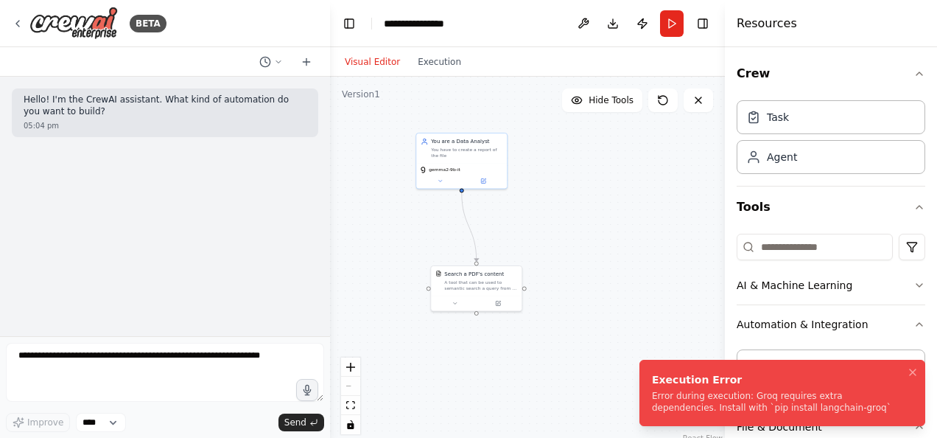
drag, startPoint x: 671, startPoint y: 408, endPoint x: 647, endPoint y: 394, distance: 27.4
click at [652, 394] on div "Error during execution: Groq requires extra dependencies. Install with `pip ins…" at bounding box center [779, 402] width 255 height 24
drag, startPoint x: 652, startPoint y: 375, endPoint x: 591, endPoint y: 374, distance: 60.4
click at [652, 374] on div "Execution Error" at bounding box center [779, 379] width 255 height 15
click at [918, 371] on icon "Notifications (F8)" at bounding box center [913, 372] width 12 height 12
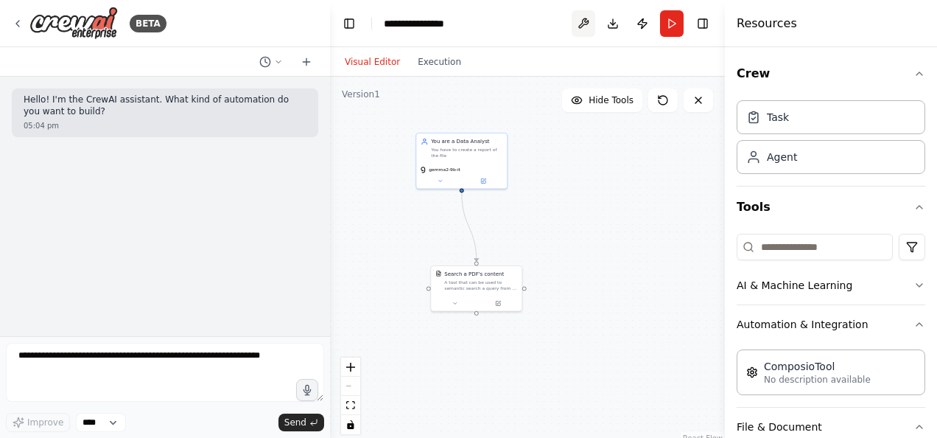
click at [590, 16] on button at bounding box center [584, 23] width 24 height 27
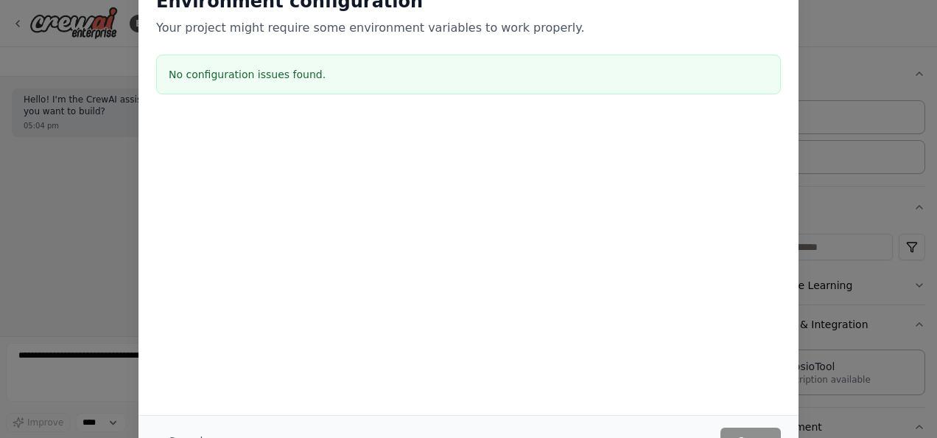
click at [825, 333] on div "Environment configuration Your project might require some environment variables…" at bounding box center [468, 219] width 937 height 438
click at [102, 273] on div "Environment configuration Your project might require some environment variables…" at bounding box center [468, 219] width 937 height 438
click at [476, 175] on div at bounding box center [469, 191] width 660 height 147
click at [870, 196] on div "Environment configuration Your project might require some environment variables…" at bounding box center [468, 219] width 937 height 438
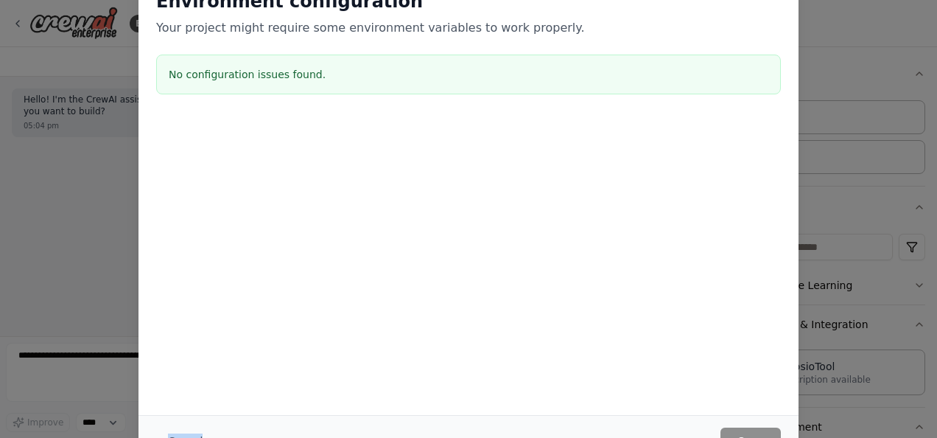
click at [870, 196] on div "Environment configuration Your project might require some environment variables…" at bounding box center [468, 219] width 937 height 438
drag, startPoint x: 870, startPoint y: 196, endPoint x: 786, endPoint y: 285, distance: 122.5
click at [786, 285] on div "Environment configuration Your project might require some environment variables…" at bounding box center [468, 219] width 937 height 438
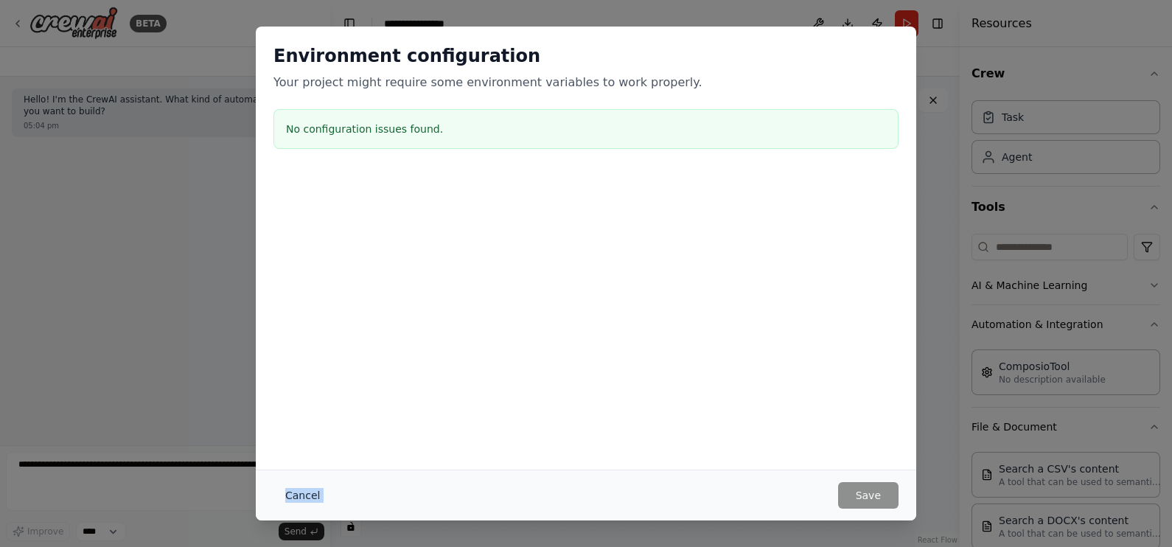
click at [291, 437] on button "Cancel" at bounding box center [302, 495] width 58 height 27
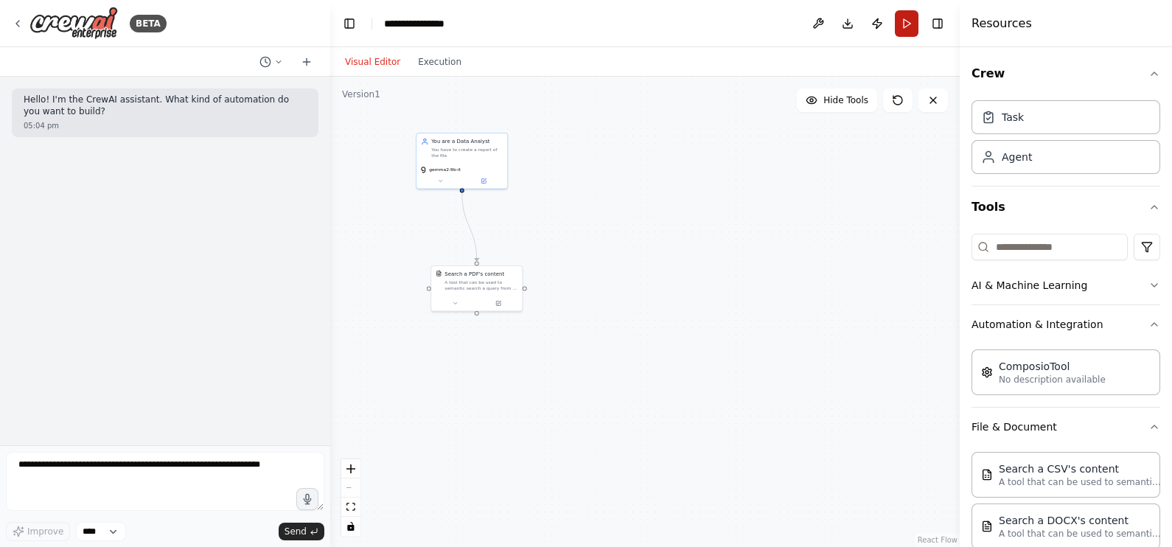
click at [902, 18] on button "Run" at bounding box center [907, 23] width 24 height 27
click at [870, 24] on button "Publish" at bounding box center [877, 23] width 24 height 27
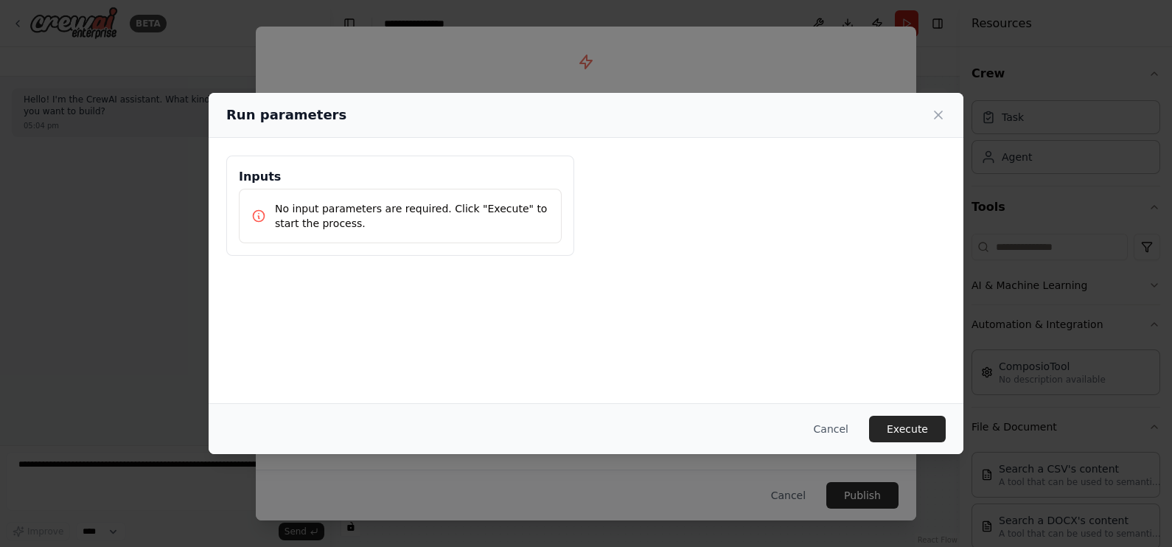
click at [366, 219] on p "No input parameters are required. Click "Execute" to start the process." at bounding box center [412, 215] width 274 height 29
click at [901, 422] on button "Execute" at bounding box center [907, 429] width 77 height 27
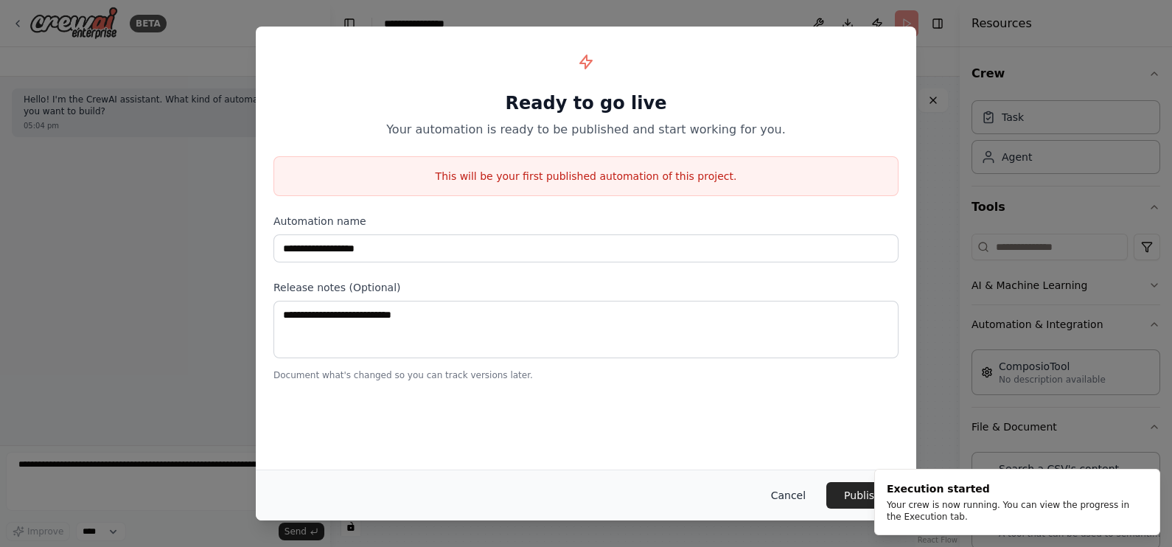
click at [799, 437] on button "Cancel" at bounding box center [788, 495] width 58 height 27
